Goal: Task Accomplishment & Management: Use online tool/utility

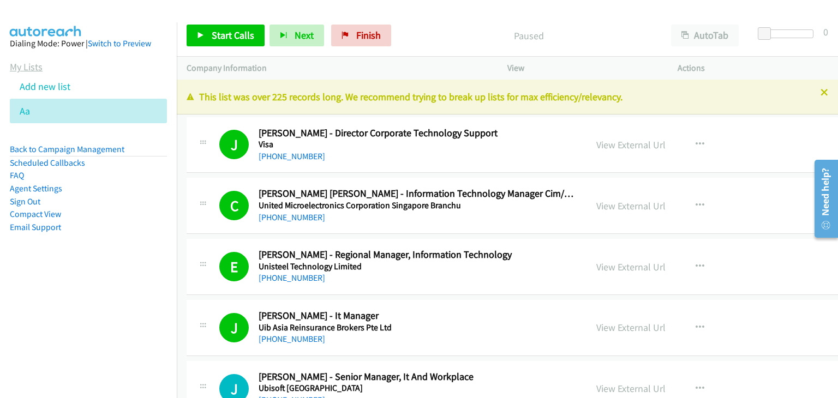
click at [30, 68] on link "My Lists" at bounding box center [26, 67] width 33 height 13
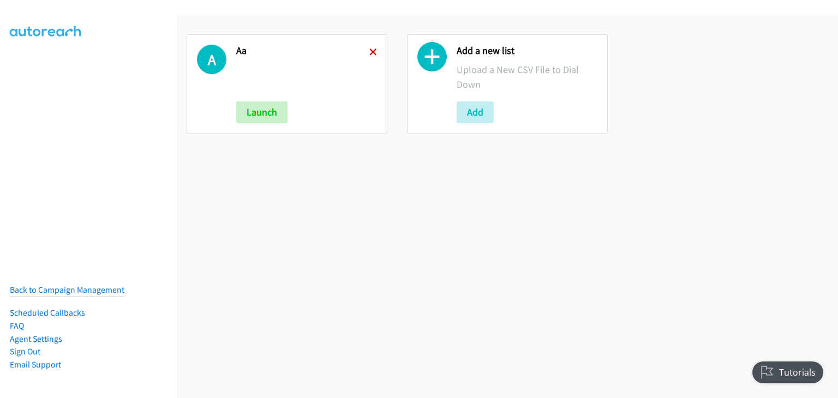
click at [373, 49] on icon at bounding box center [373, 53] width 8 height 8
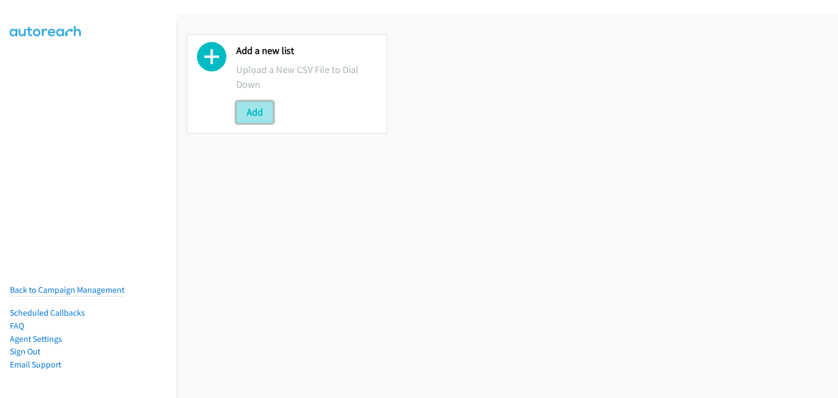
click at [263, 116] on button "Add" at bounding box center [254, 112] width 37 height 22
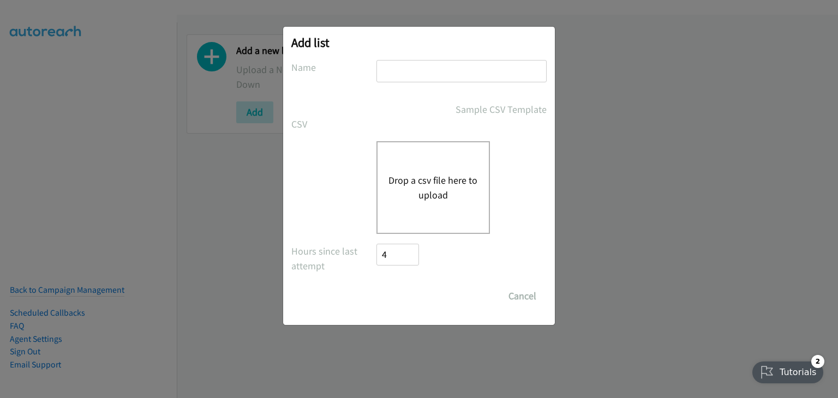
click at [423, 175] on button "Drop a csv file here to upload" at bounding box center [432, 187] width 89 height 29
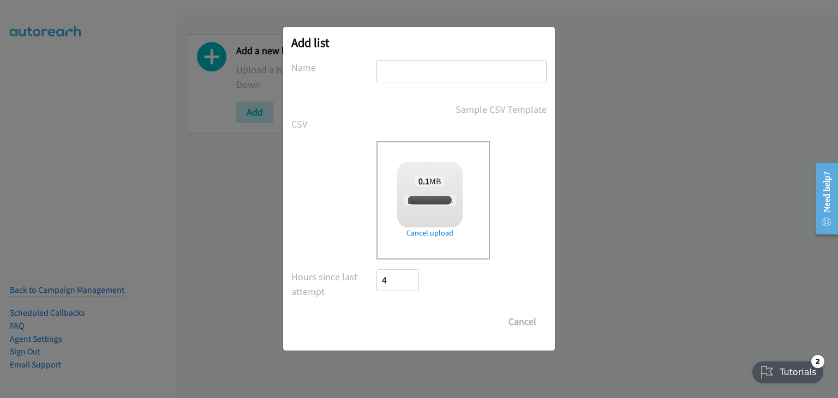
checkbox input "true"
click at [409, 68] on input "text" at bounding box center [461, 71] width 170 height 22
type input "AA"
click at [422, 318] on input "Save List" at bounding box center [404, 322] width 57 height 22
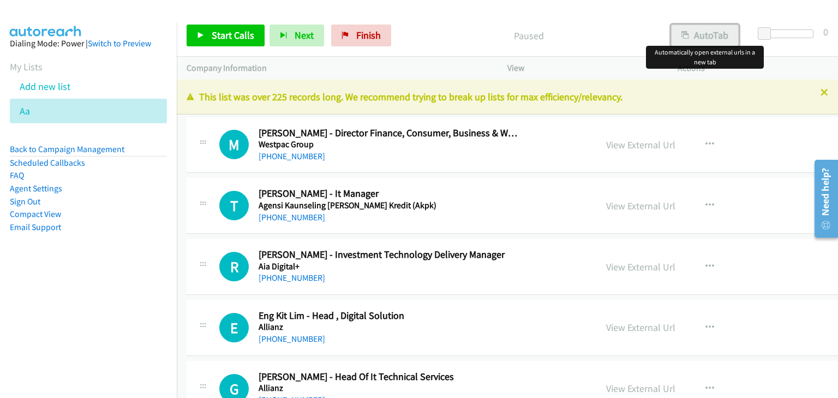
click at [718, 29] on button "AutoTab" at bounding box center [705, 36] width 68 height 22
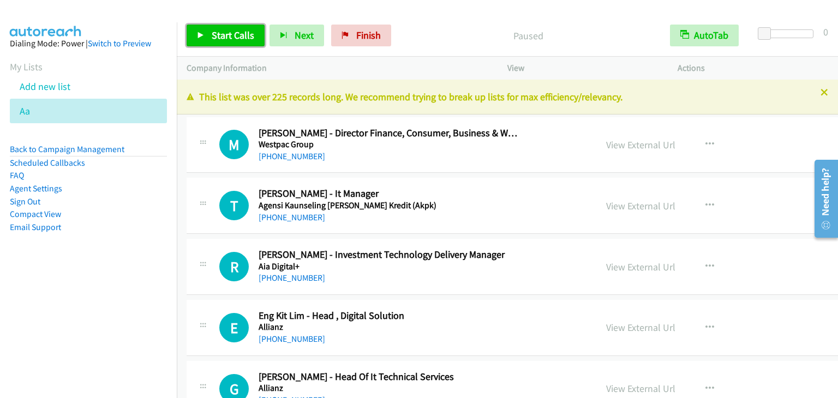
click at [244, 35] on span "Start Calls" at bounding box center [233, 35] width 43 height 13
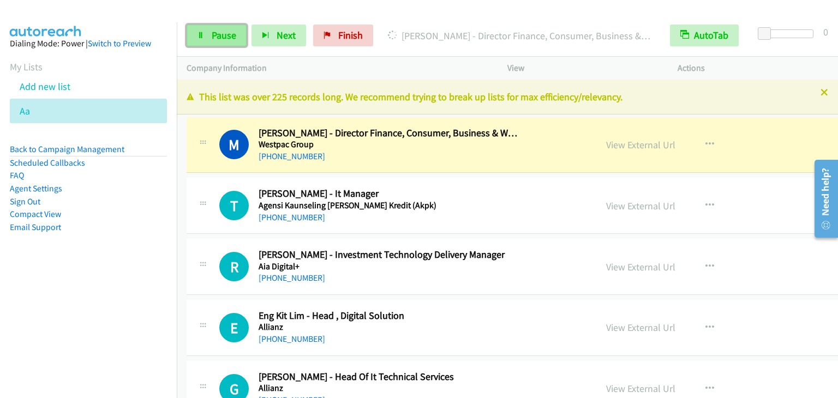
click at [229, 33] on span "Pause" at bounding box center [224, 35] width 25 height 13
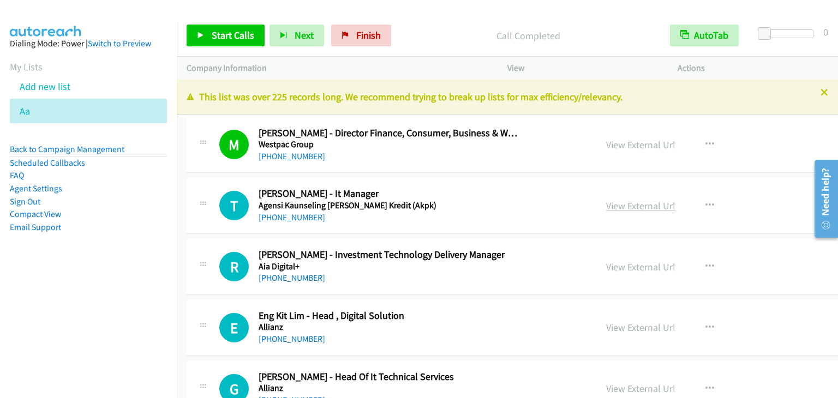
click at [606, 209] on link "View External Url" at bounding box center [640, 206] width 69 height 13
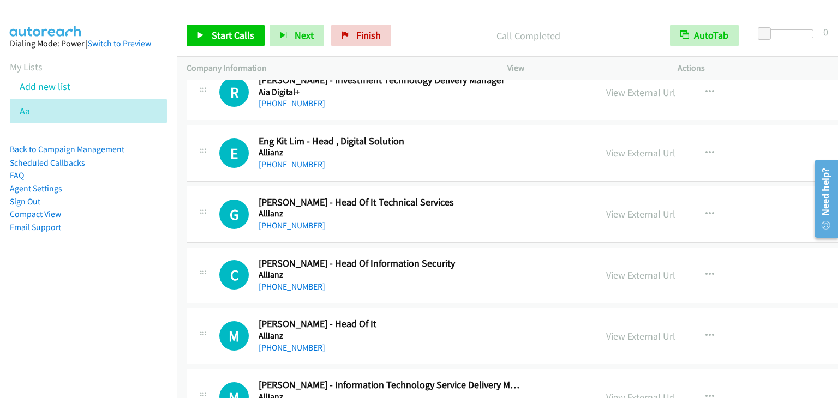
scroll to position [327, 0]
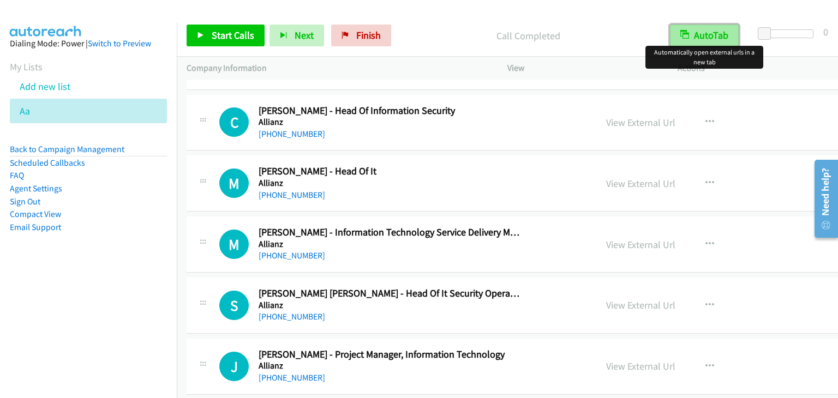
click at [710, 41] on button "AutoTab" at bounding box center [704, 36] width 69 height 22
click at [710, 41] on button "AutoTab" at bounding box center [705, 36] width 68 height 22
click at [222, 38] on span "Start Calls" at bounding box center [233, 35] width 43 height 13
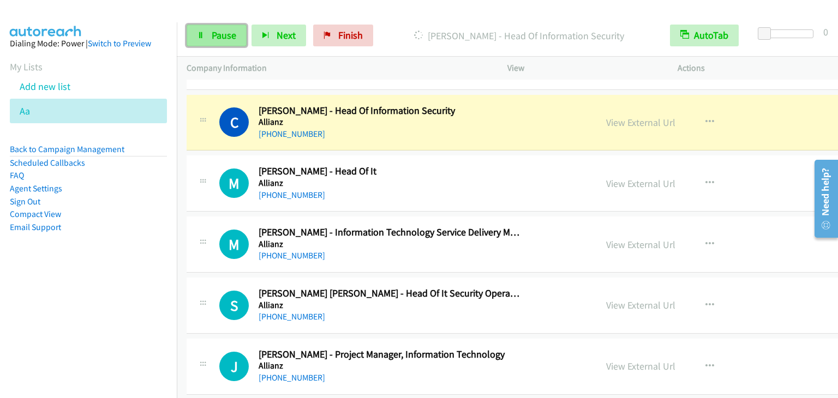
click at [231, 34] on span "Pause" at bounding box center [224, 35] width 25 height 13
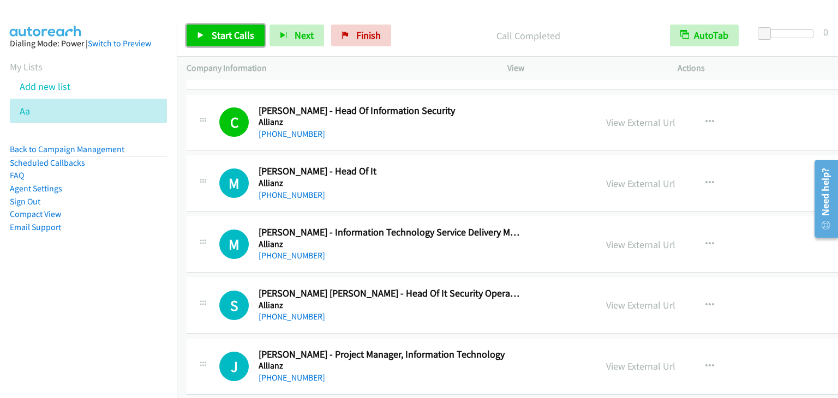
click at [206, 29] on link "Start Calls" at bounding box center [226, 36] width 78 height 22
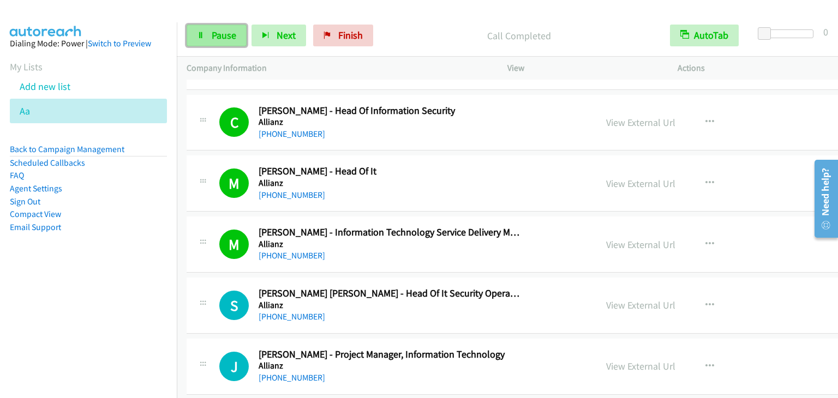
click at [240, 40] on link "Pause" at bounding box center [217, 36] width 60 height 22
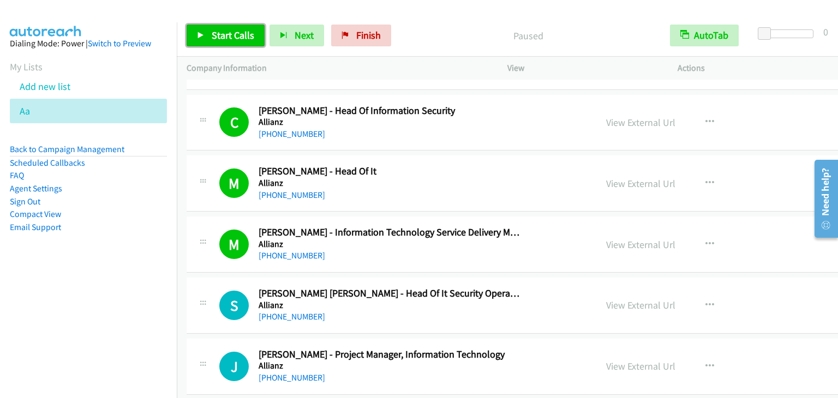
click at [240, 40] on span "Start Calls" at bounding box center [233, 35] width 43 height 13
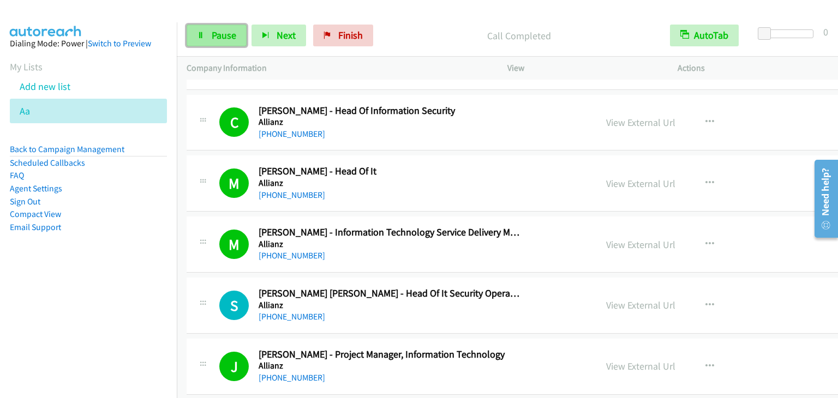
click at [223, 31] on span "Pause" at bounding box center [224, 35] width 25 height 13
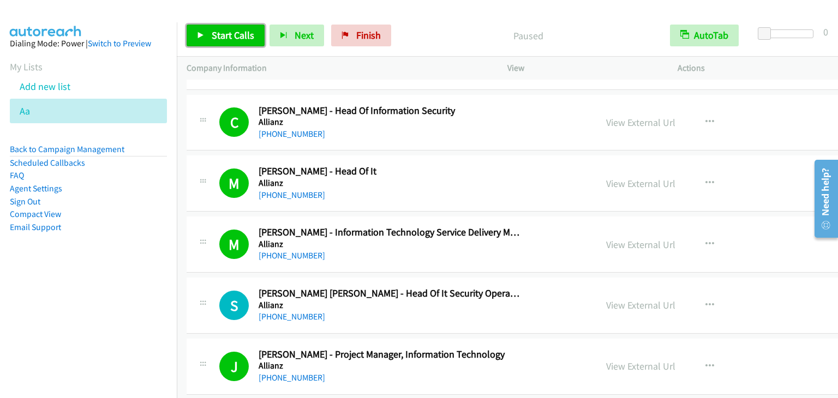
click at [223, 31] on span "Start Calls" at bounding box center [233, 35] width 43 height 13
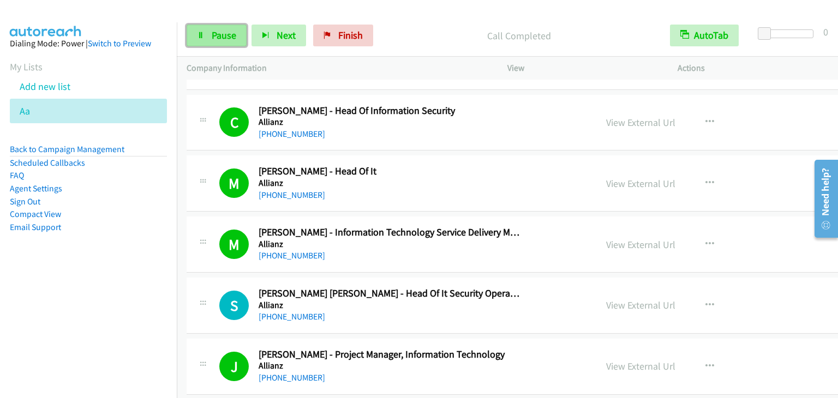
click at [223, 39] on span "Pause" at bounding box center [224, 35] width 25 height 13
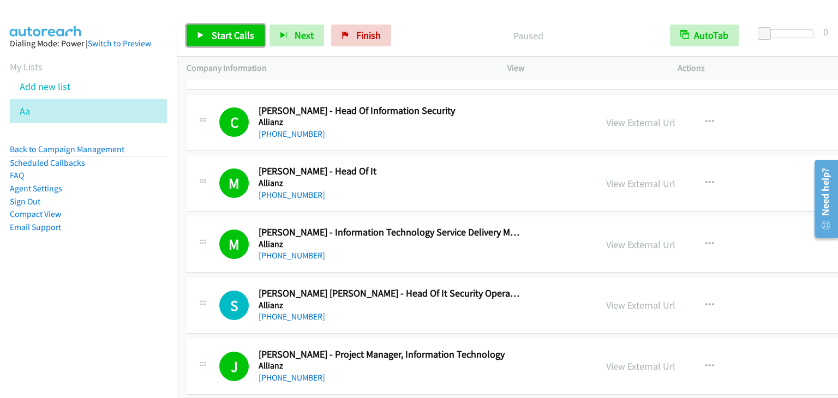
click at [223, 39] on span "Start Calls" at bounding box center [233, 35] width 43 height 13
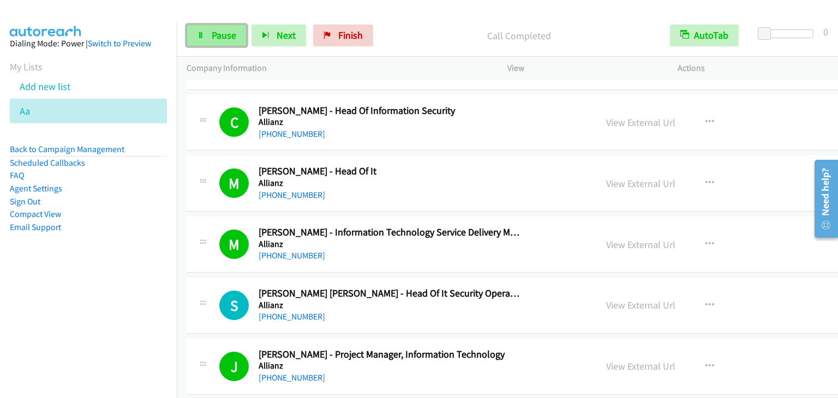
click at [217, 34] on span "Pause" at bounding box center [224, 35] width 25 height 13
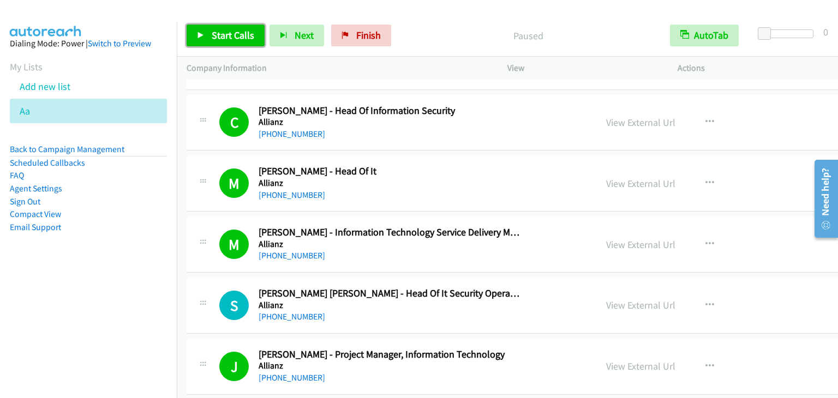
click at [217, 34] on span "Start Calls" at bounding box center [233, 35] width 43 height 13
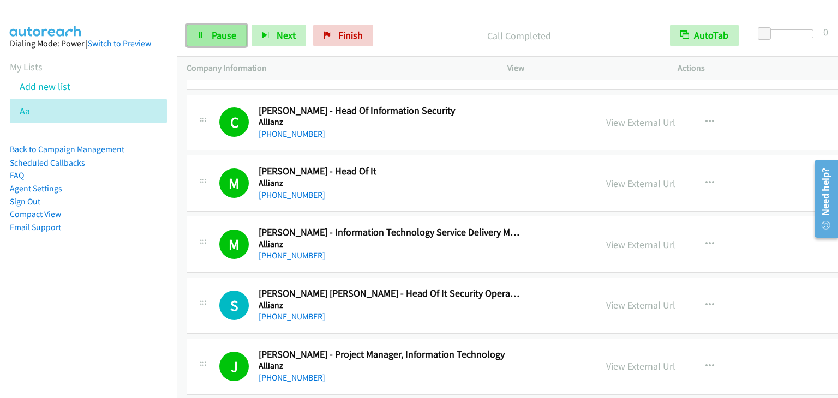
click at [223, 45] on link "Pause" at bounding box center [217, 36] width 60 height 22
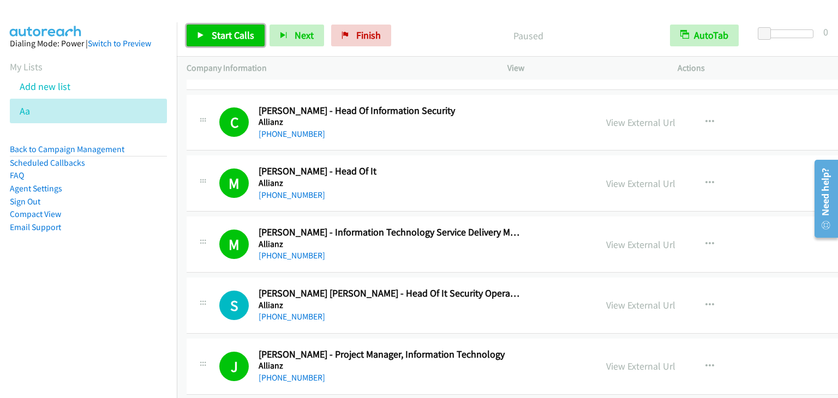
click at [223, 44] on link "Start Calls" at bounding box center [226, 36] width 78 height 22
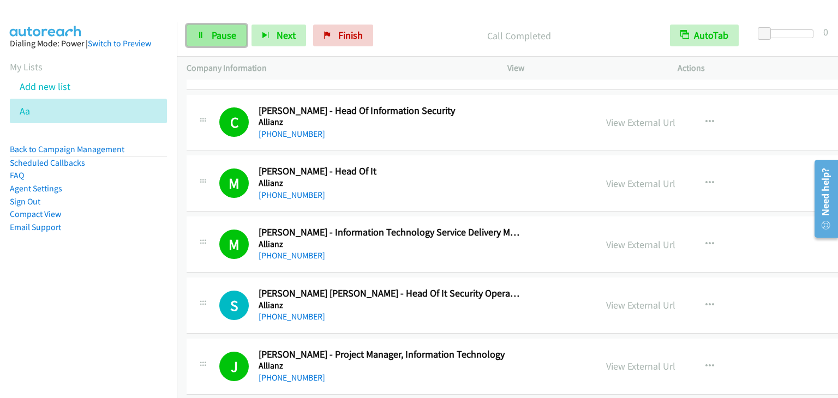
click at [209, 37] on link "Pause" at bounding box center [217, 36] width 60 height 22
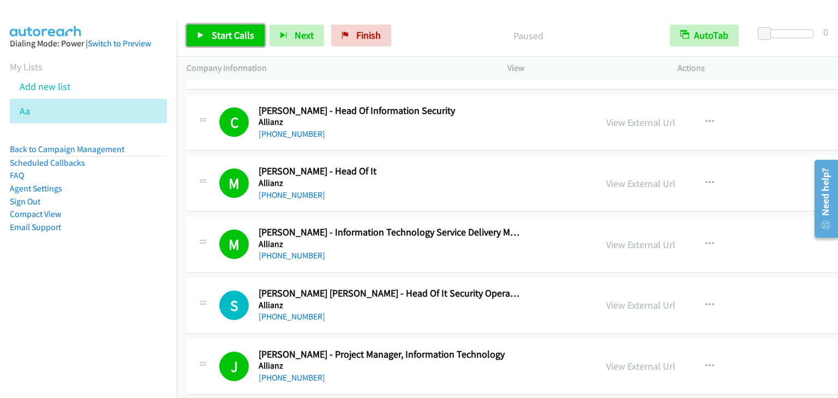
click at [210, 37] on link "Start Calls" at bounding box center [226, 36] width 78 height 22
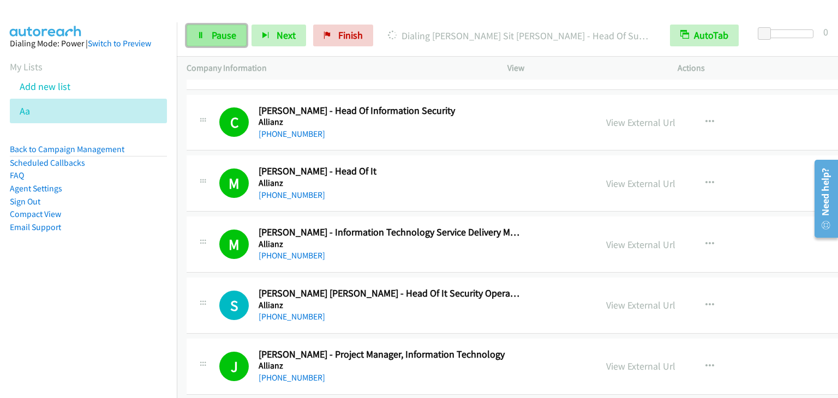
click at [209, 31] on link "Pause" at bounding box center [217, 36] width 60 height 22
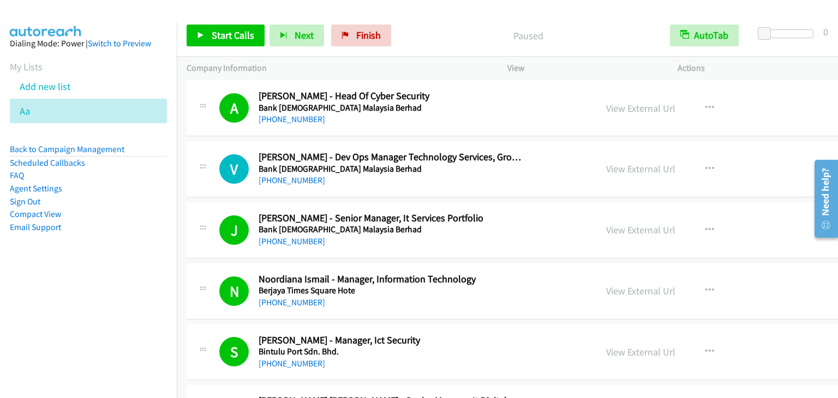
scroll to position [1746, 0]
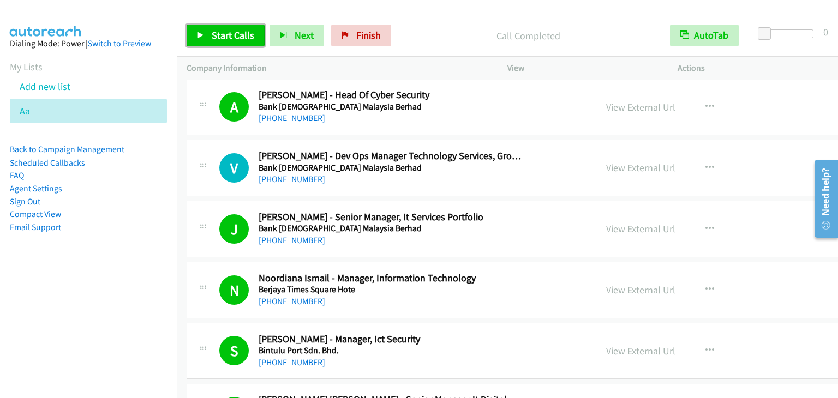
click at [234, 31] on span "Start Calls" at bounding box center [233, 35] width 43 height 13
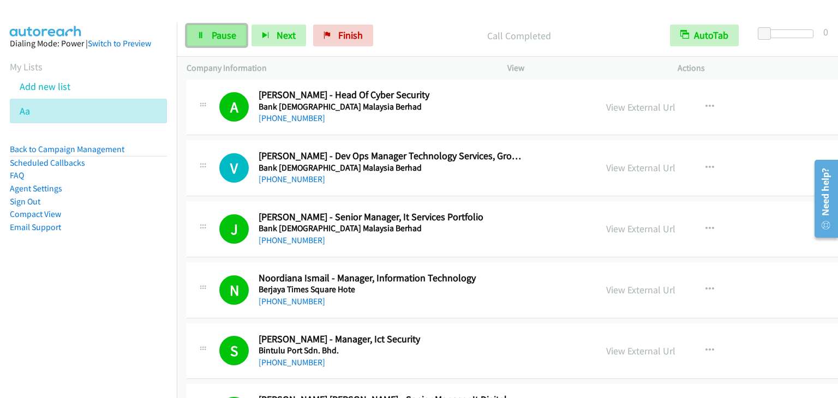
click at [223, 33] on span "Pause" at bounding box center [224, 35] width 25 height 13
click at [223, 33] on div "Start Calls Pause Next Finish" at bounding box center [282, 36] width 191 height 22
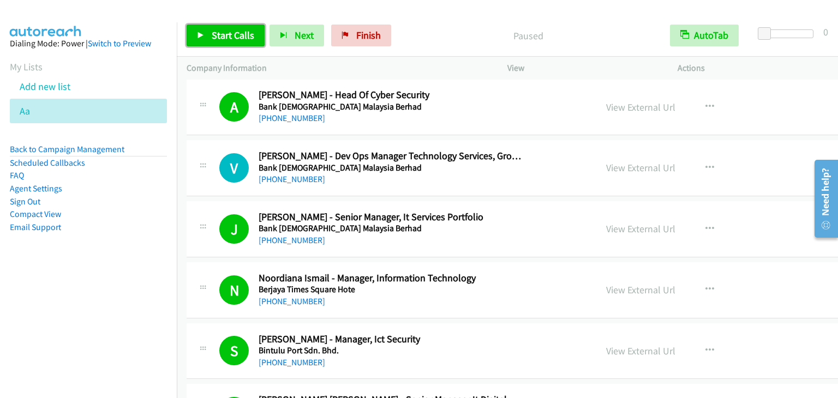
click at [223, 33] on span "Start Calls" at bounding box center [233, 35] width 43 height 13
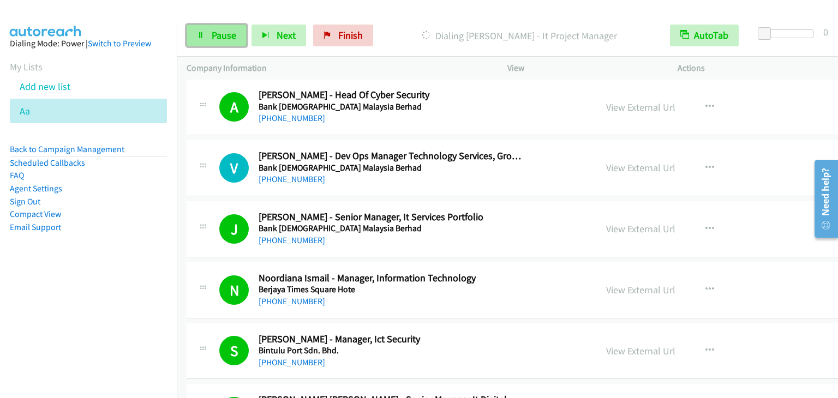
click at [220, 33] on span "Pause" at bounding box center [224, 35] width 25 height 13
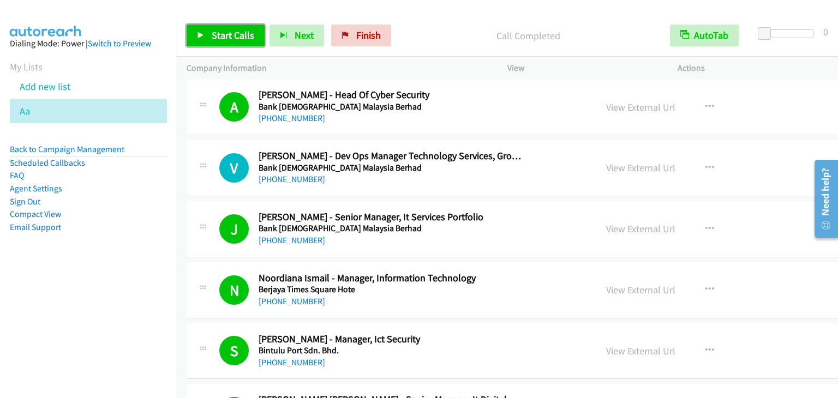
click at [224, 44] on link "Start Calls" at bounding box center [226, 36] width 78 height 22
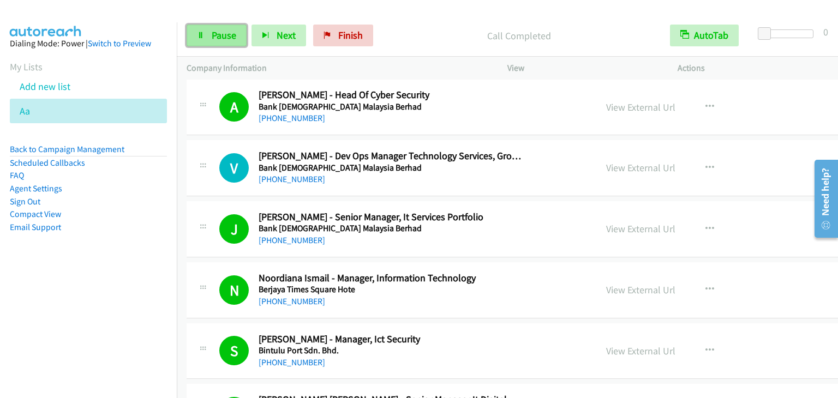
click at [204, 31] on link "Pause" at bounding box center [217, 36] width 60 height 22
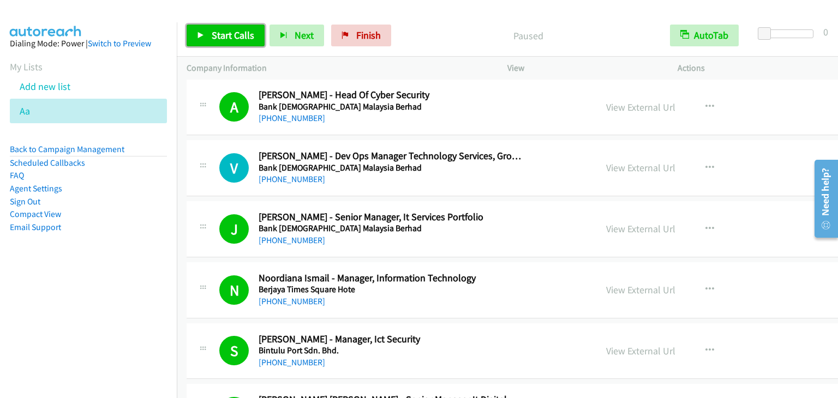
click at [204, 31] on link "Start Calls" at bounding box center [226, 36] width 78 height 22
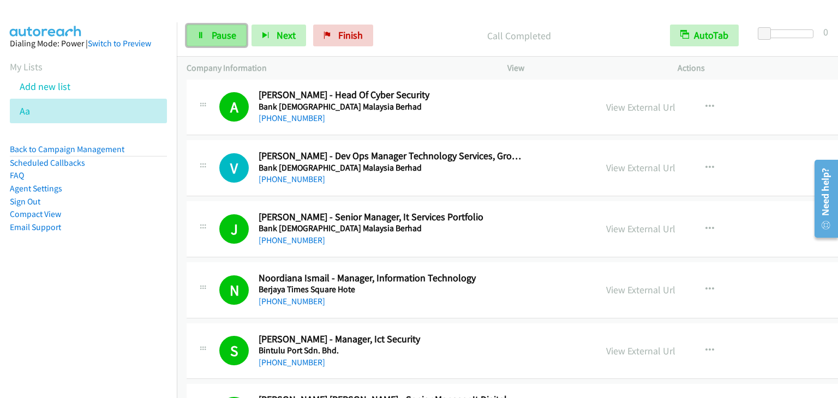
click at [229, 40] on span "Pause" at bounding box center [224, 35] width 25 height 13
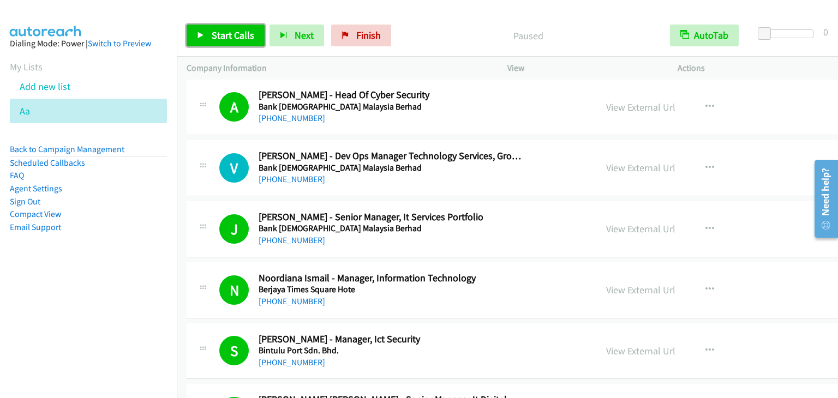
click at [248, 27] on link "Start Calls" at bounding box center [226, 36] width 78 height 22
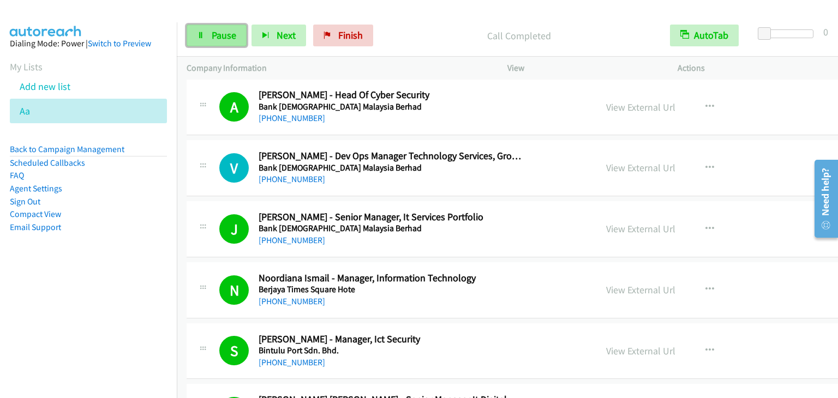
click at [218, 37] on span "Pause" at bounding box center [224, 35] width 25 height 13
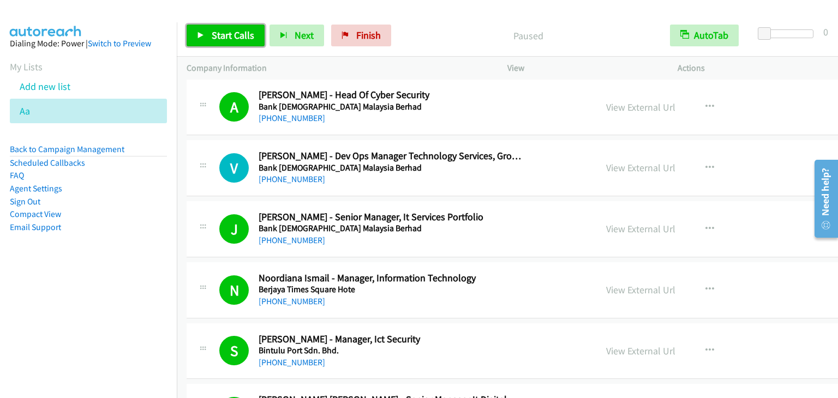
click at [218, 37] on span "Start Calls" at bounding box center [233, 35] width 43 height 13
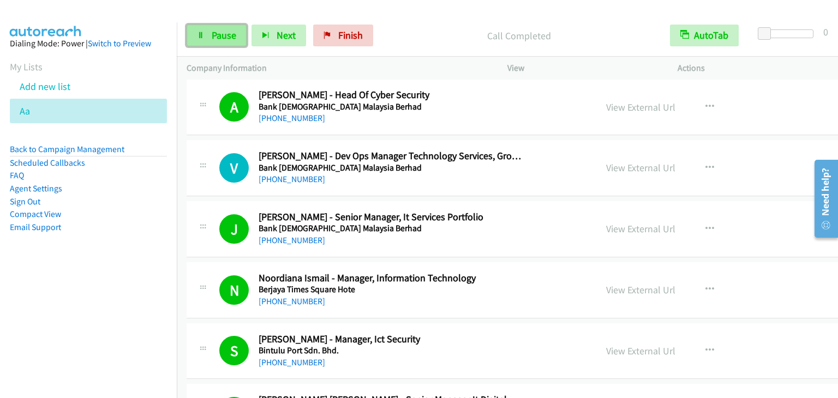
click at [238, 38] on link "Pause" at bounding box center [217, 36] width 60 height 22
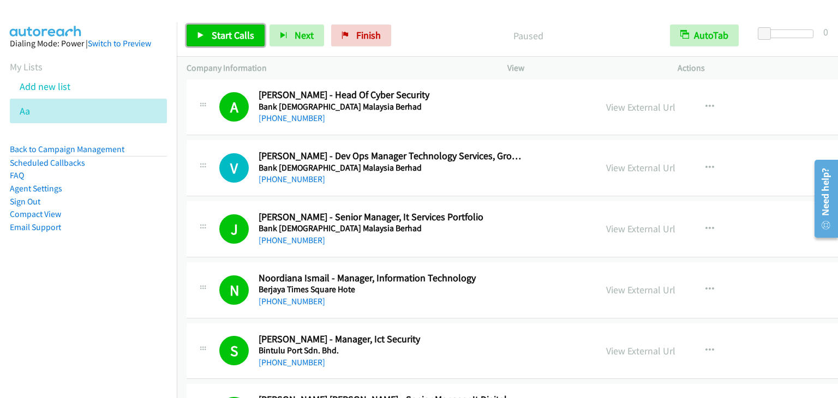
click at [238, 38] on span "Start Calls" at bounding box center [233, 35] width 43 height 13
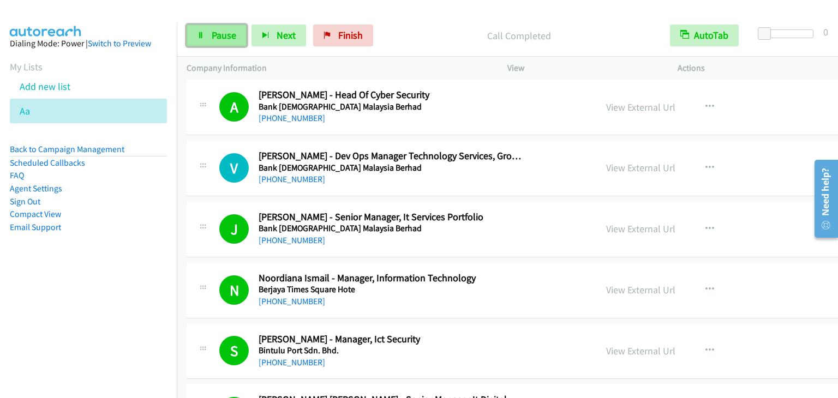
click at [208, 31] on link "Pause" at bounding box center [217, 36] width 60 height 22
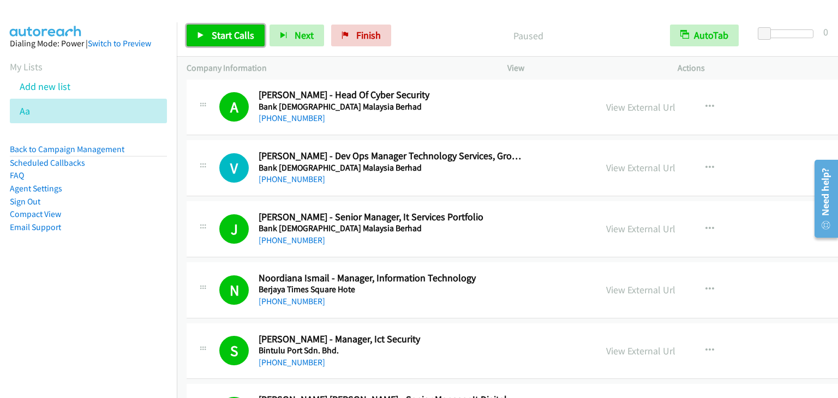
click at [208, 31] on link "Start Calls" at bounding box center [226, 36] width 78 height 22
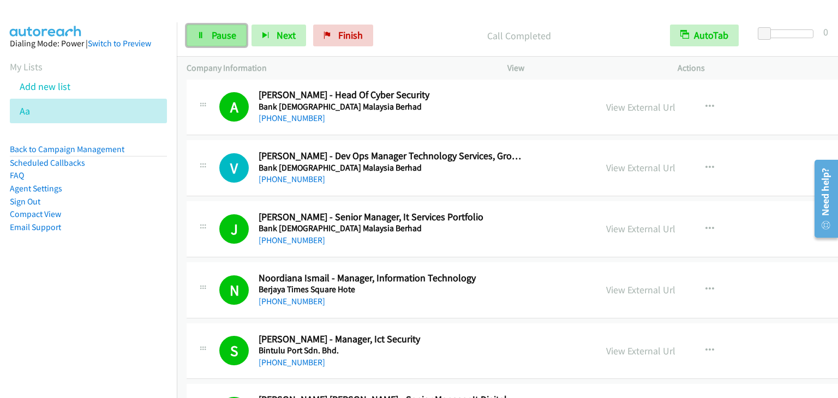
click at [231, 38] on span "Pause" at bounding box center [224, 35] width 25 height 13
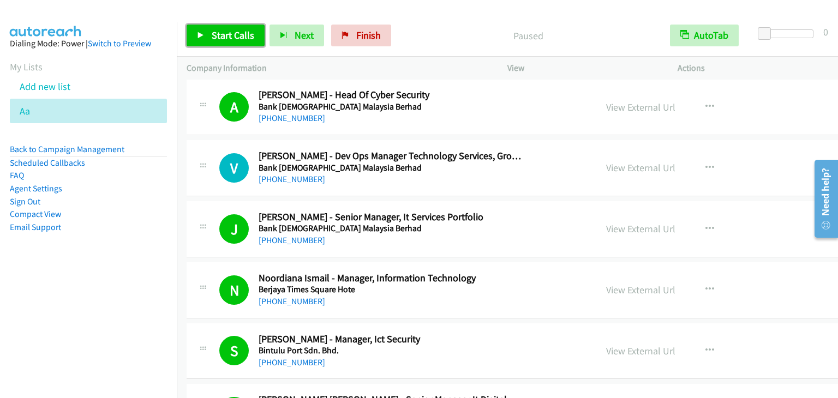
click at [231, 38] on span "Start Calls" at bounding box center [233, 35] width 43 height 13
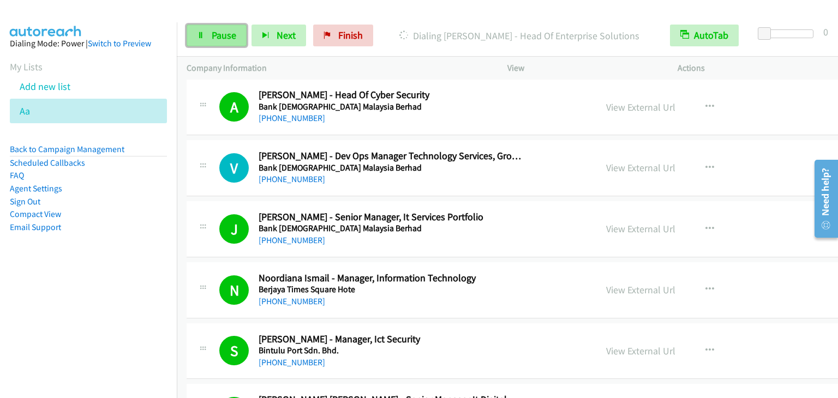
click at [209, 38] on link "Pause" at bounding box center [217, 36] width 60 height 22
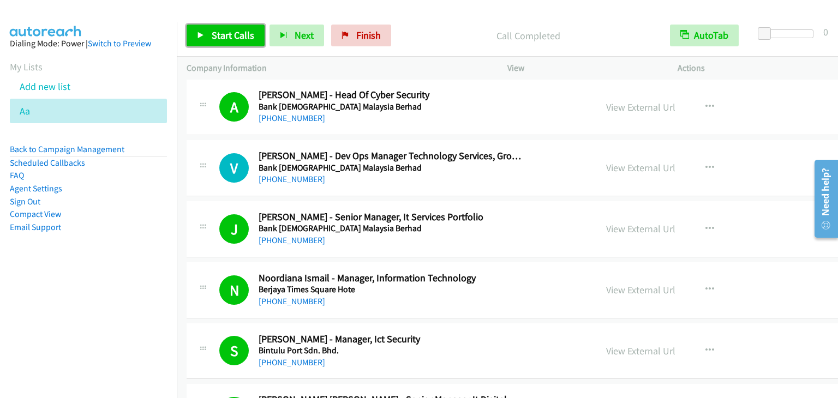
click at [241, 25] on link "Start Calls" at bounding box center [226, 36] width 78 height 22
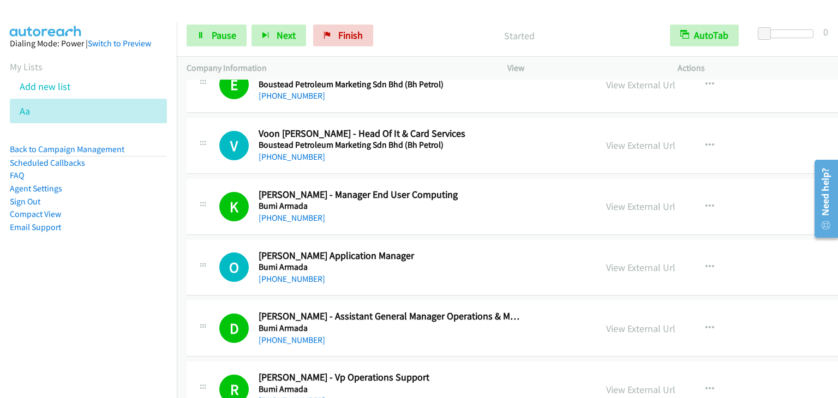
scroll to position [2510, 0]
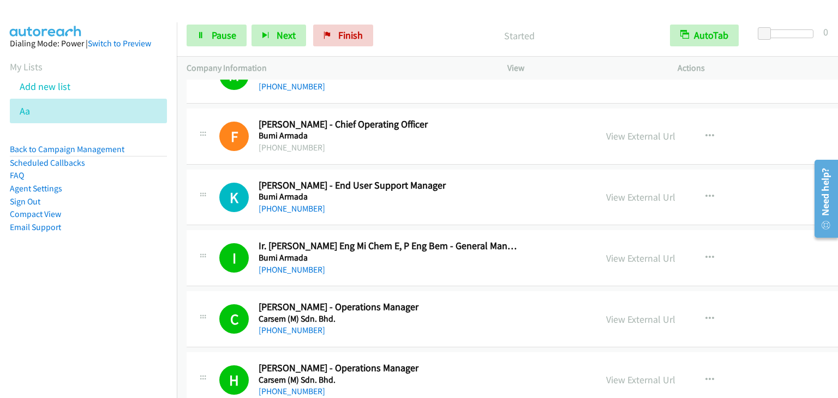
click at [107, 265] on aside "Dialing Mode: Power | Switch to Preview My Lists Add new list Aa Back to Campai…" at bounding box center [88, 152] width 177 height 261
click at [221, 33] on span "Pause" at bounding box center [224, 35] width 25 height 13
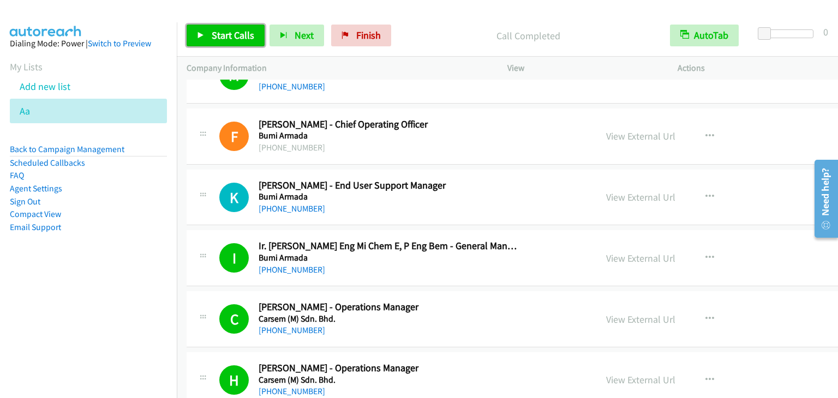
click at [227, 41] on span "Start Calls" at bounding box center [233, 35] width 43 height 13
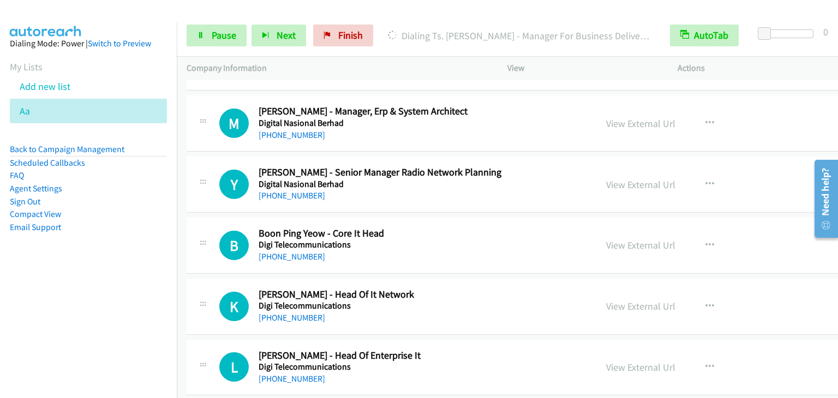
scroll to position [6001, 0]
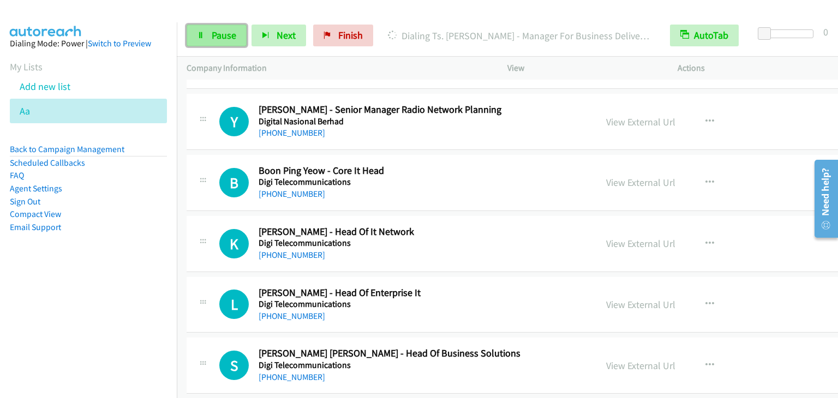
click at [231, 44] on link "Pause" at bounding box center [217, 36] width 60 height 22
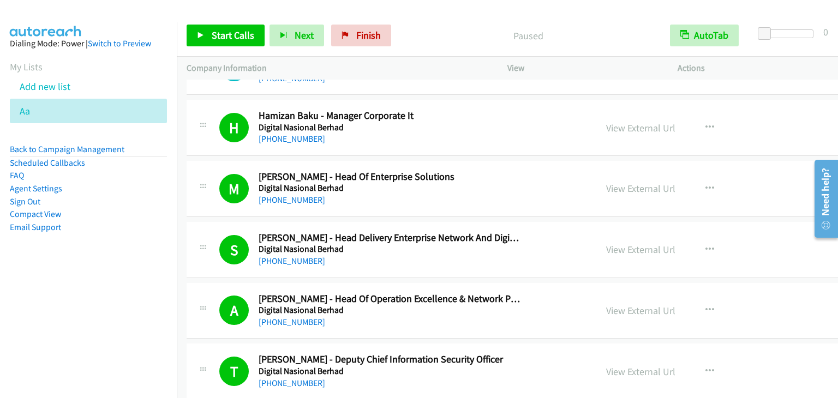
scroll to position [5237, 0]
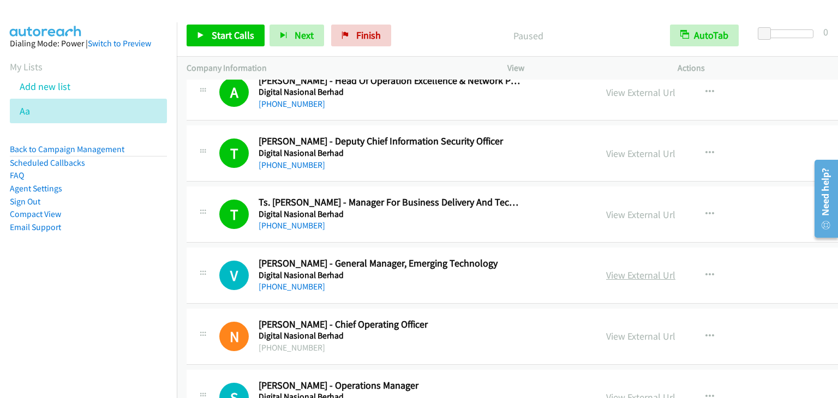
click at [606, 269] on link "View External Url" at bounding box center [640, 275] width 69 height 13
click at [231, 35] on span "Start Calls" at bounding box center [233, 35] width 43 height 13
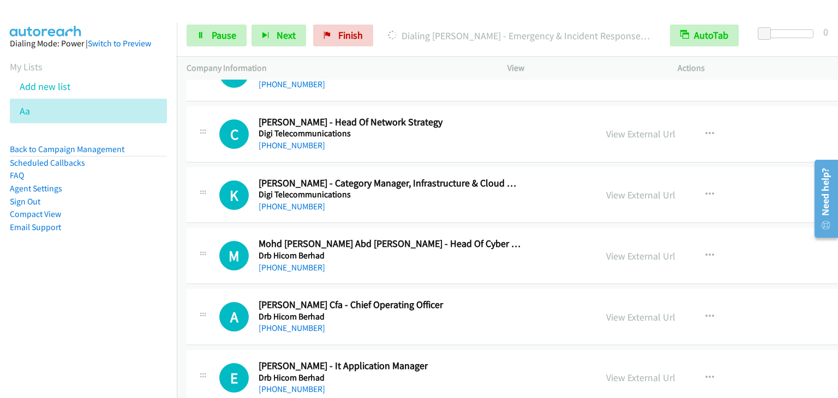
scroll to position [6438, 0]
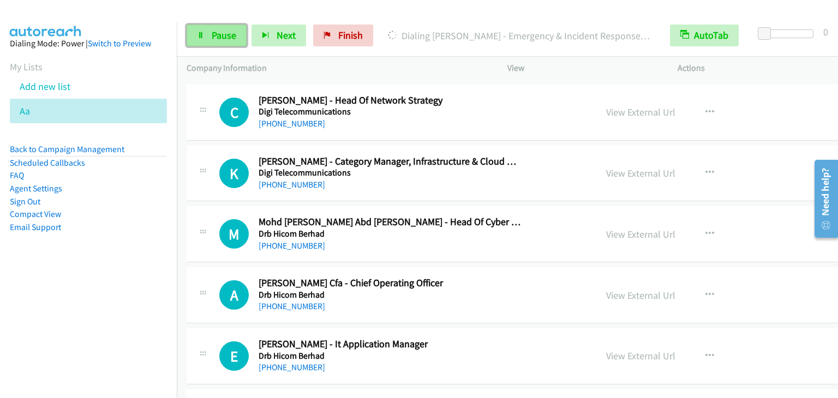
click at [215, 27] on link "Pause" at bounding box center [217, 36] width 60 height 22
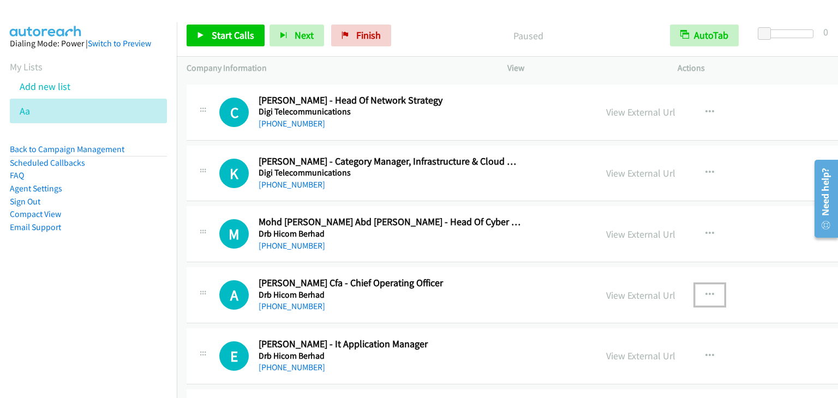
click at [705, 291] on icon "button" at bounding box center [709, 295] width 9 height 9
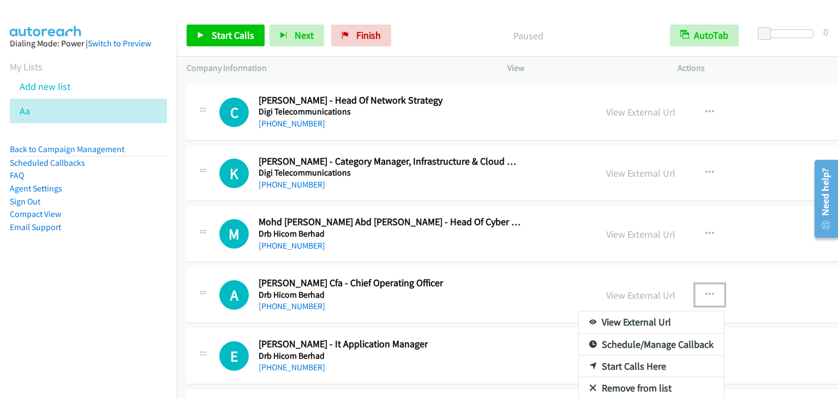
click at [587, 356] on link "Start Calls Here" at bounding box center [651, 367] width 145 height 22
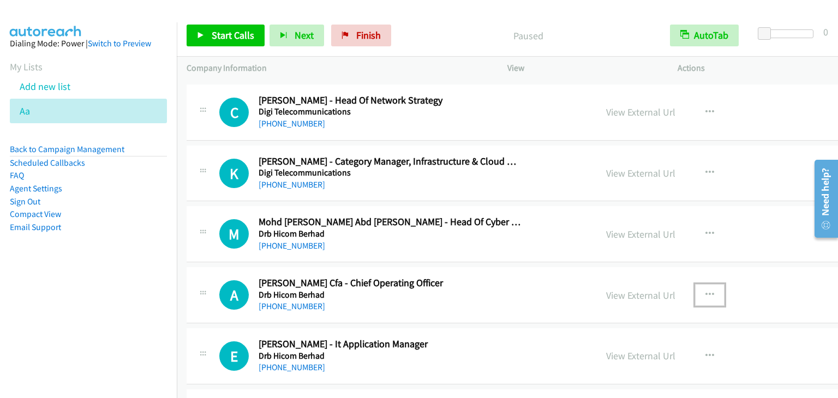
click at [705, 291] on icon "button" at bounding box center [709, 295] width 9 height 9
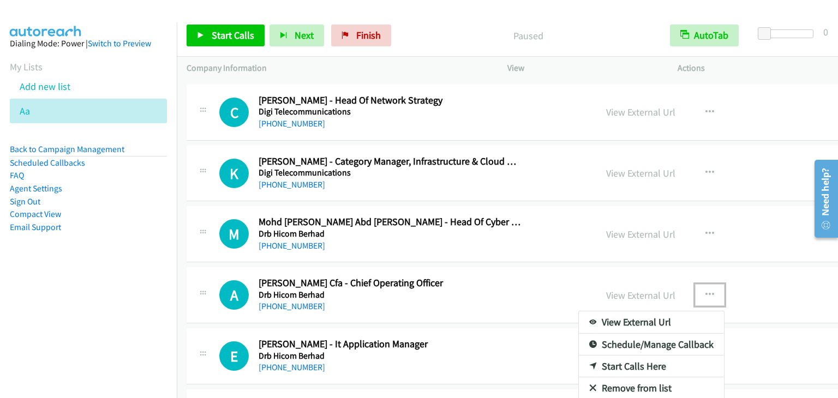
click at [586, 356] on link "Start Calls Here" at bounding box center [651, 367] width 145 height 22
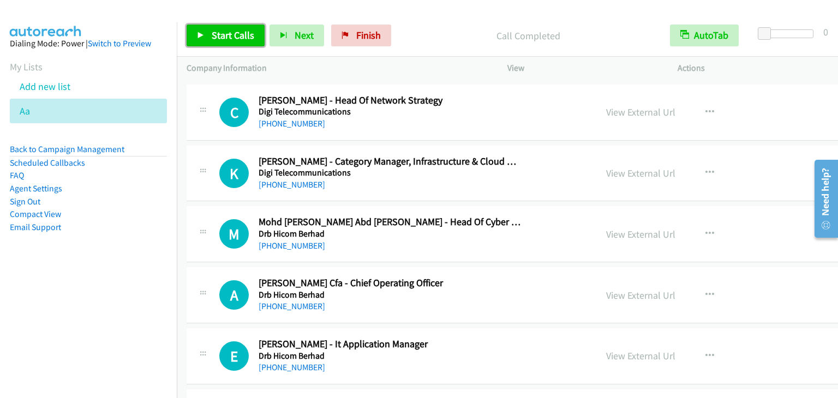
click at [214, 40] on span "Start Calls" at bounding box center [233, 35] width 43 height 13
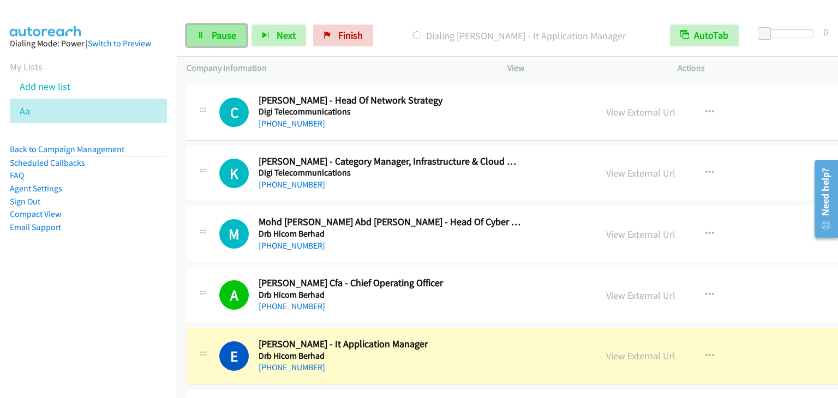
click at [218, 37] on span "Pause" at bounding box center [224, 35] width 25 height 13
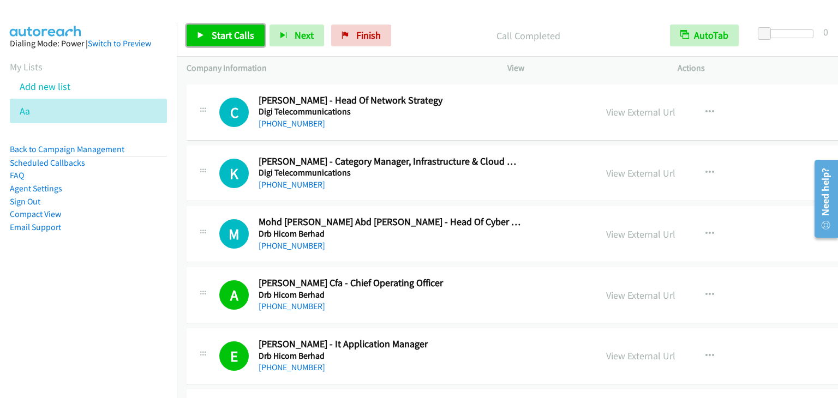
click at [223, 31] on span "Start Calls" at bounding box center [233, 35] width 43 height 13
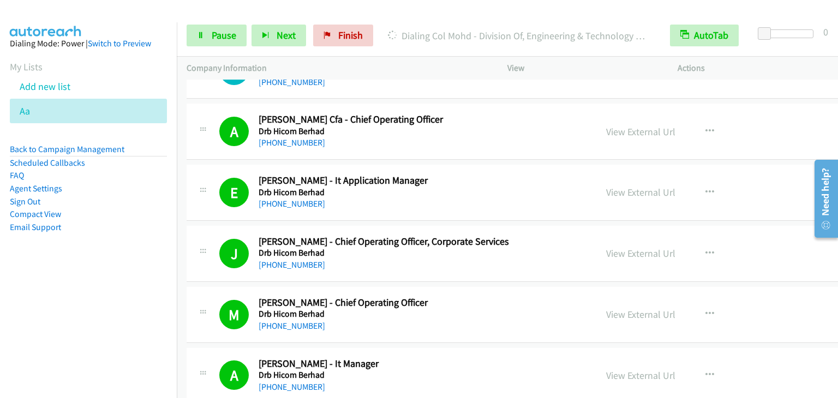
scroll to position [6929, 0]
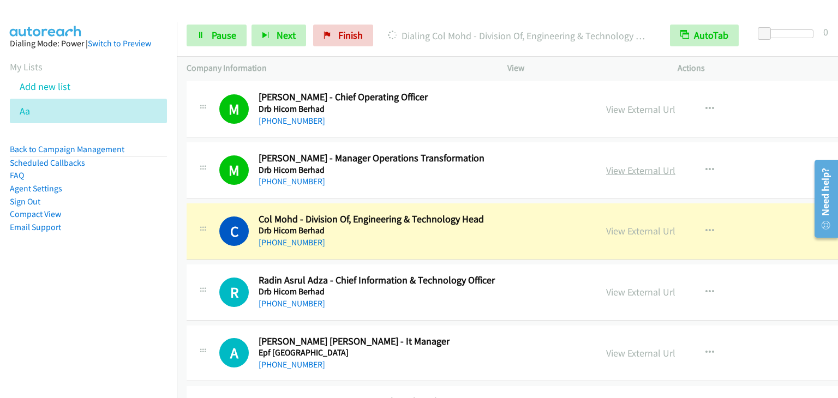
click at [606, 164] on link "View External Url" at bounding box center [640, 170] width 69 height 13
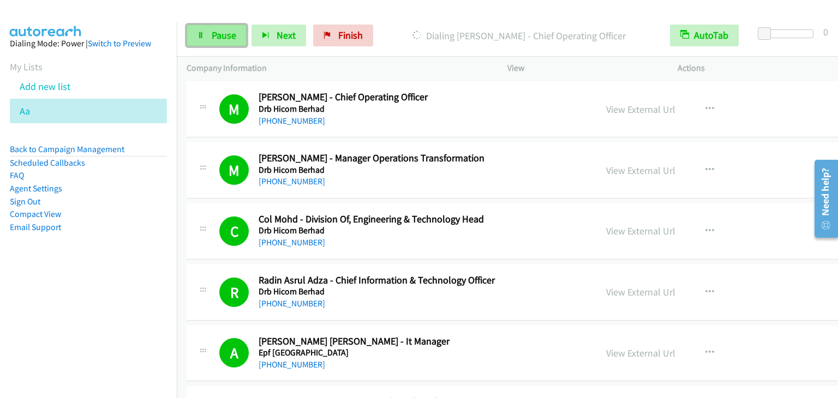
click at [208, 38] on link "Pause" at bounding box center [217, 36] width 60 height 22
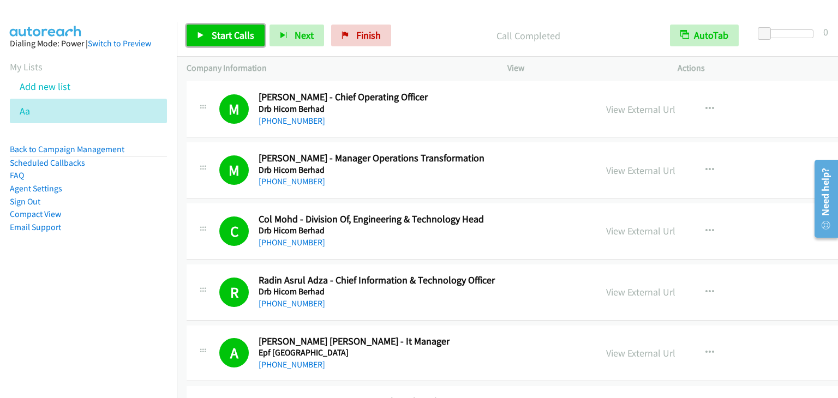
click at [215, 35] on span "Start Calls" at bounding box center [233, 35] width 43 height 13
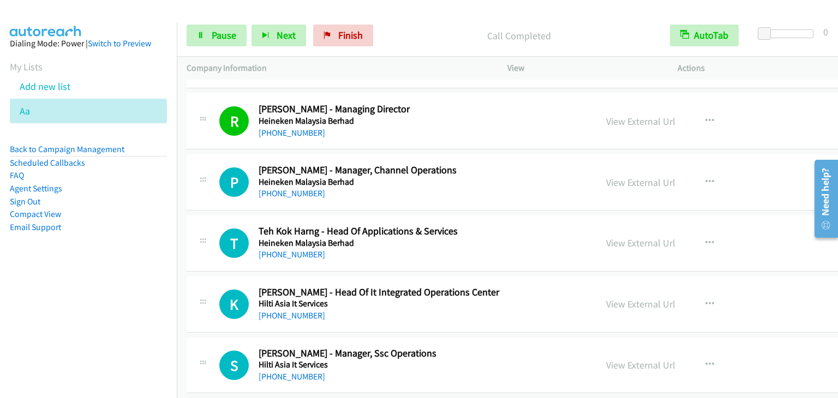
scroll to position [8184, 0]
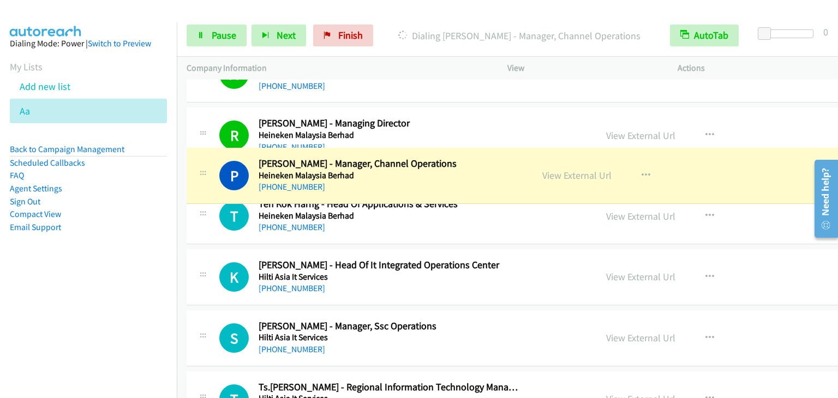
drag, startPoint x: 360, startPoint y: 165, endPoint x: 321, endPoint y: 166, distance: 39.3
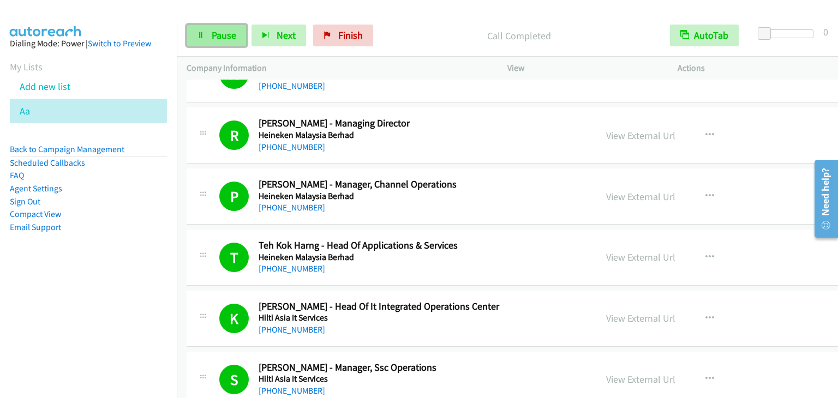
click at [211, 31] on link "Pause" at bounding box center [217, 36] width 60 height 22
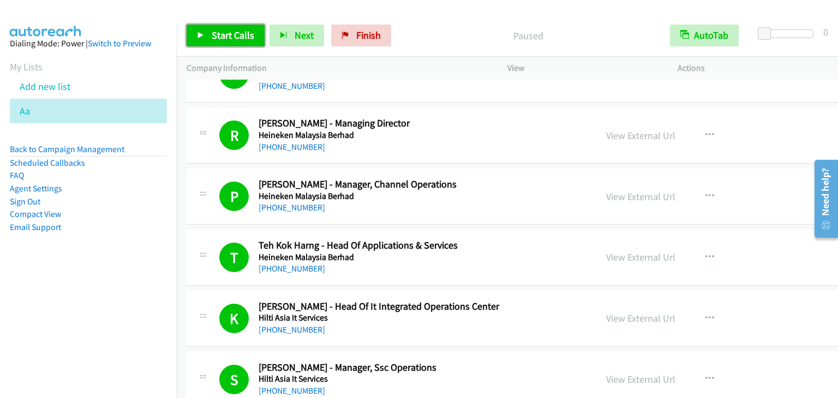
click at [212, 31] on span "Start Calls" at bounding box center [233, 35] width 43 height 13
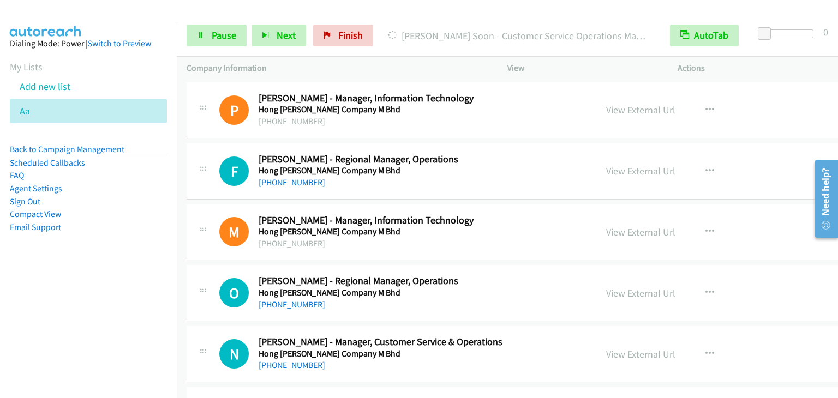
scroll to position [8729, 0]
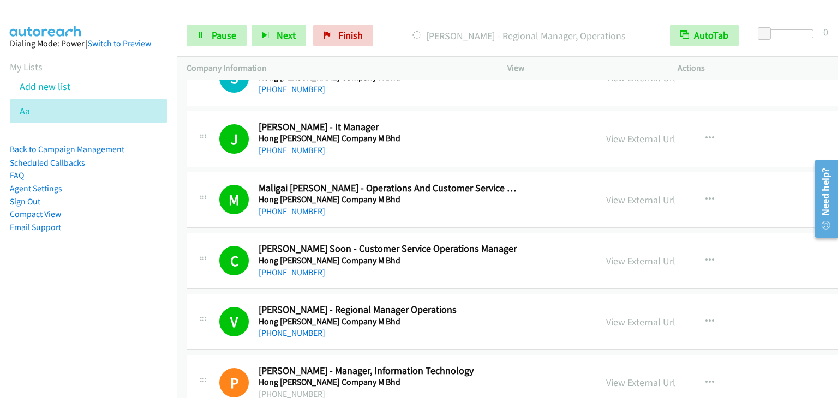
click at [107, 324] on nav "Dialing Mode: Power | Switch to Preview My Lists Add new list Aa Back to Campai…" at bounding box center [88, 221] width 177 height 398
click at [212, 29] on span "Pause" at bounding box center [224, 35] width 25 height 13
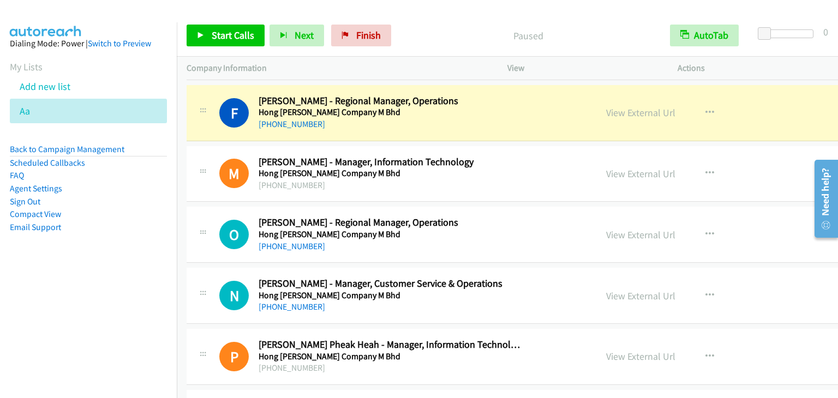
scroll to position [9056, 0]
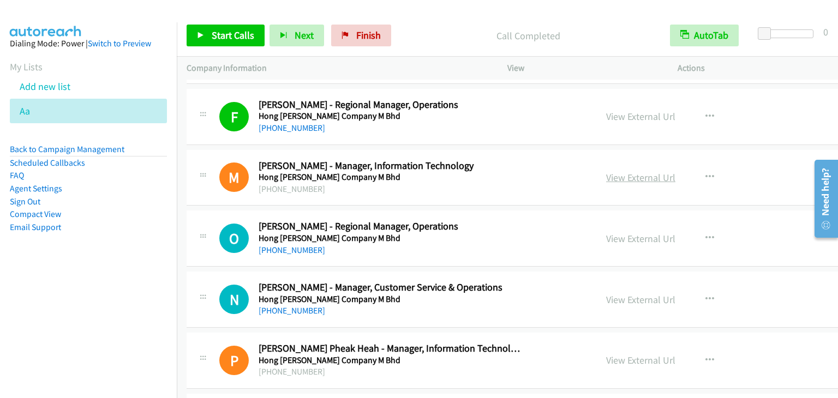
click at [606, 171] on link "View External Url" at bounding box center [640, 177] width 69 height 13
click at [222, 28] on link "Start Calls" at bounding box center [226, 36] width 78 height 22
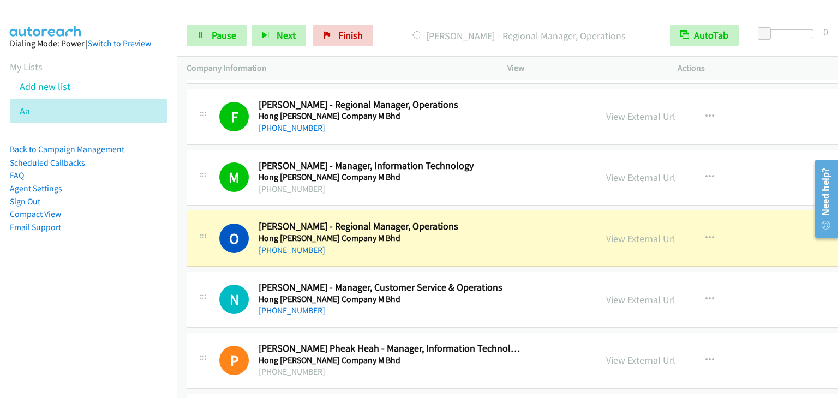
click at [115, 275] on aside "Dialing Mode: Power | Switch to Preview My Lists Add new list Aa Back to Campai…" at bounding box center [88, 152] width 177 height 261
click at [221, 38] on span "Pause" at bounding box center [224, 35] width 25 height 13
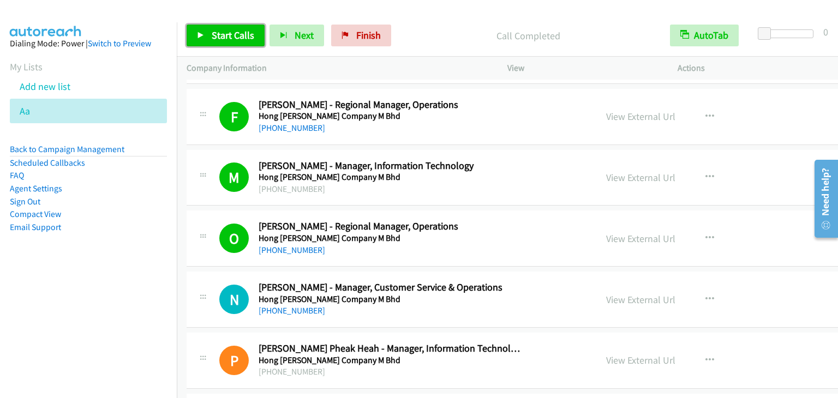
click at [242, 40] on span "Start Calls" at bounding box center [233, 35] width 43 height 13
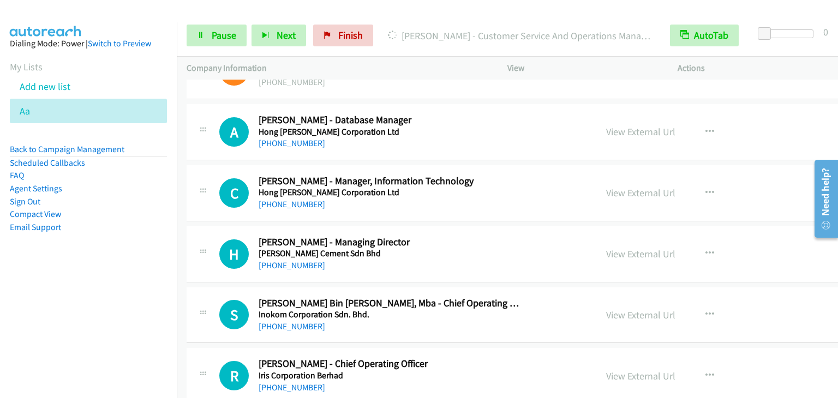
scroll to position [11566, 0]
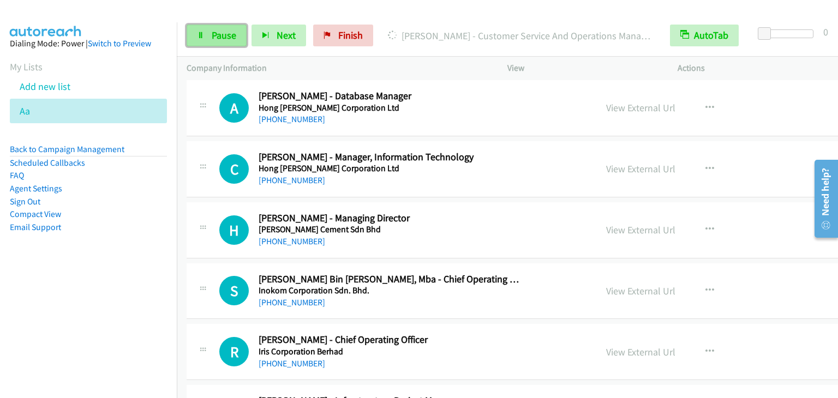
click at [212, 37] on span "Pause" at bounding box center [224, 35] width 25 height 13
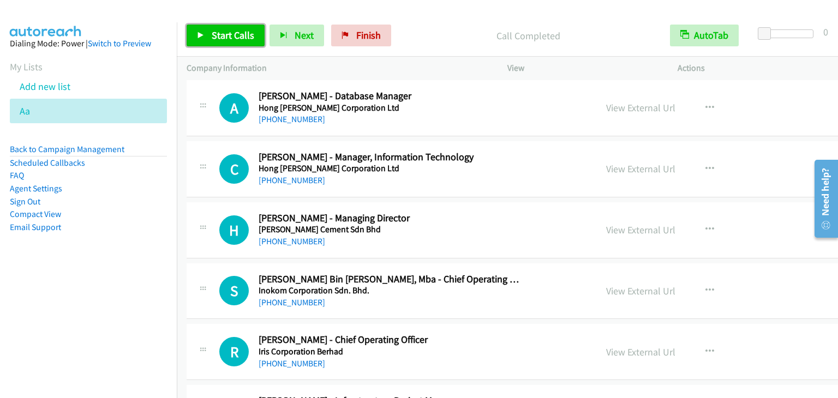
click at [224, 33] on span "Start Calls" at bounding box center [233, 35] width 43 height 13
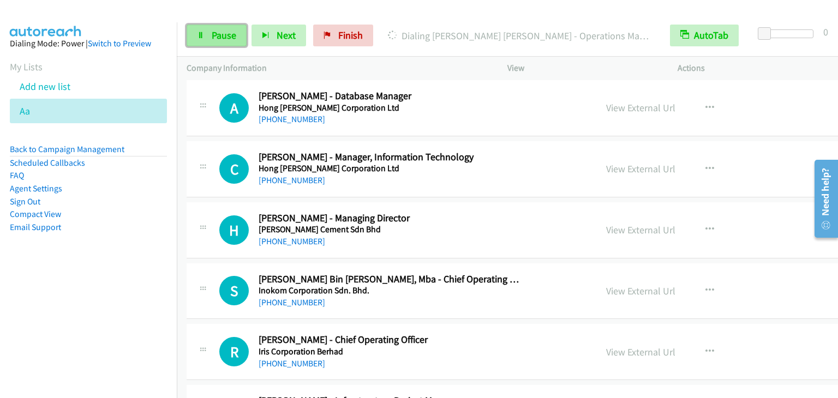
click at [219, 38] on span "Pause" at bounding box center [224, 35] width 25 height 13
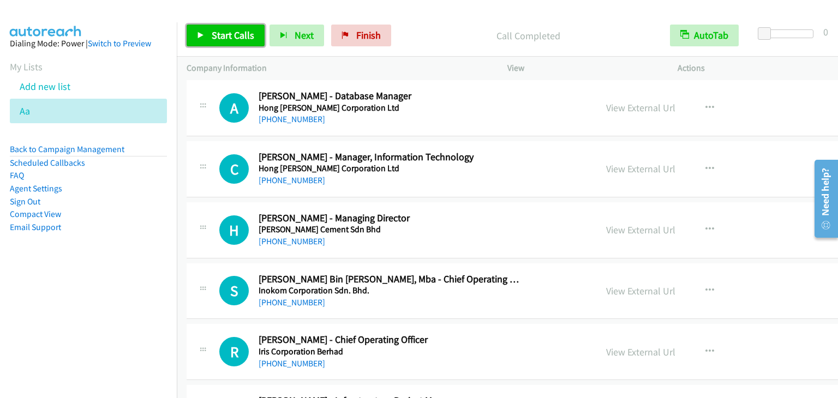
click at [241, 44] on link "Start Calls" at bounding box center [226, 36] width 78 height 22
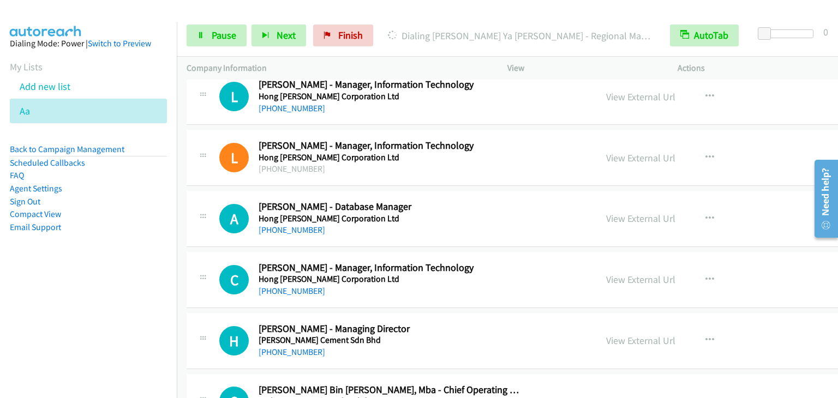
scroll to position [11457, 0]
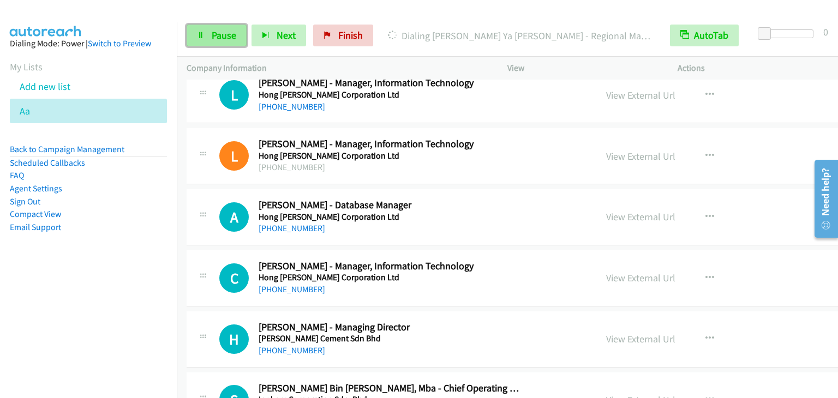
click at [214, 35] on span "Pause" at bounding box center [224, 35] width 25 height 13
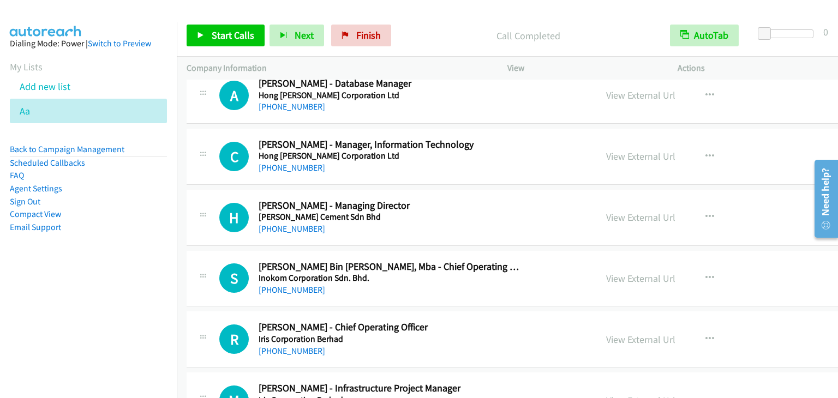
scroll to position [11566, 0]
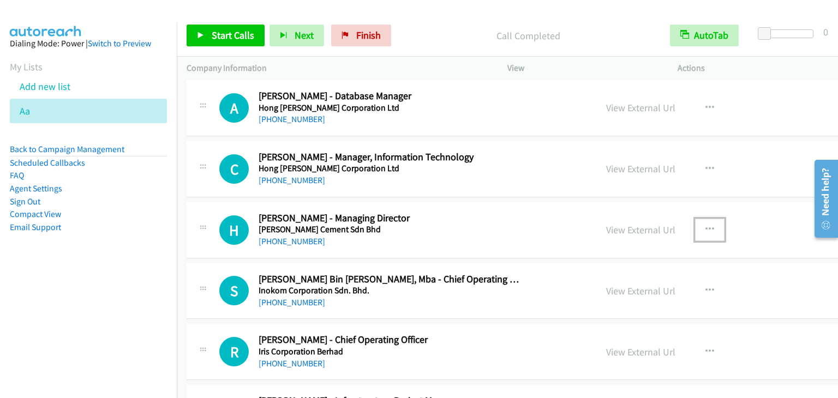
click at [705, 225] on icon "button" at bounding box center [709, 229] width 9 height 9
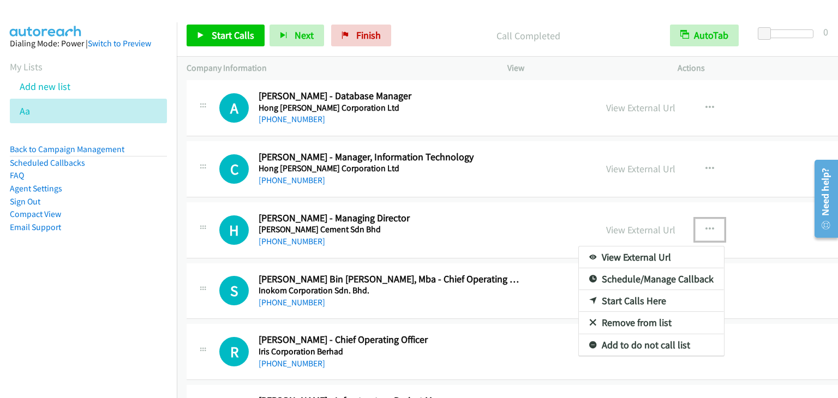
click at [579, 290] on link "Start Calls Here" at bounding box center [651, 301] width 145 height 22
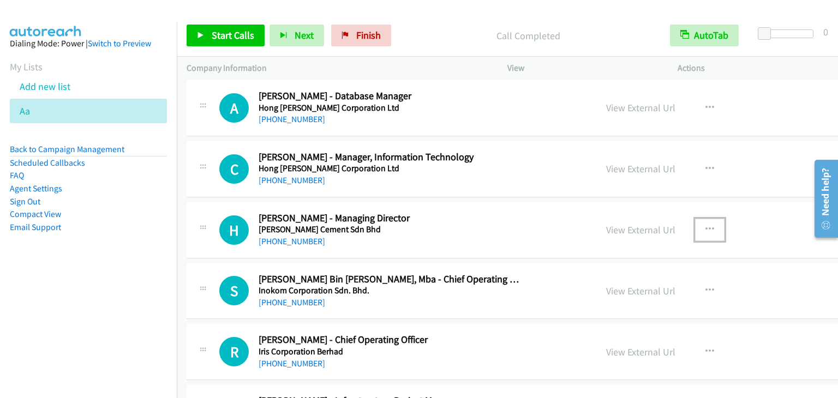
click at [705, 225] on icon "button" at bounding box center [709, 229] width 9 height 9
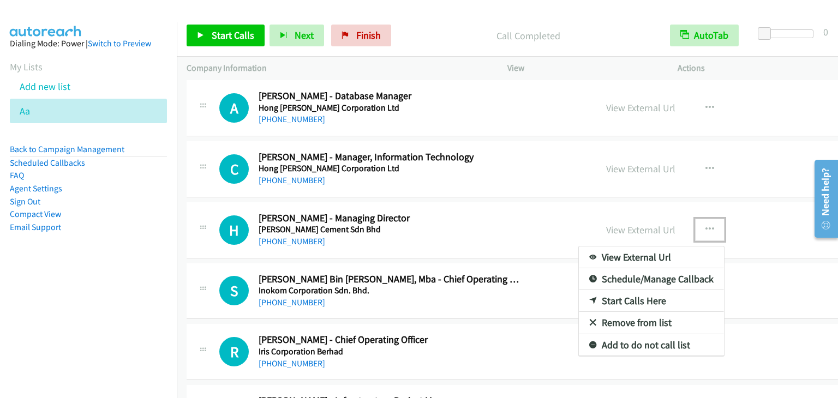
click at [591, 290] on link "Start Calls Here" at bounding box center [651, 301] width 145 height 22
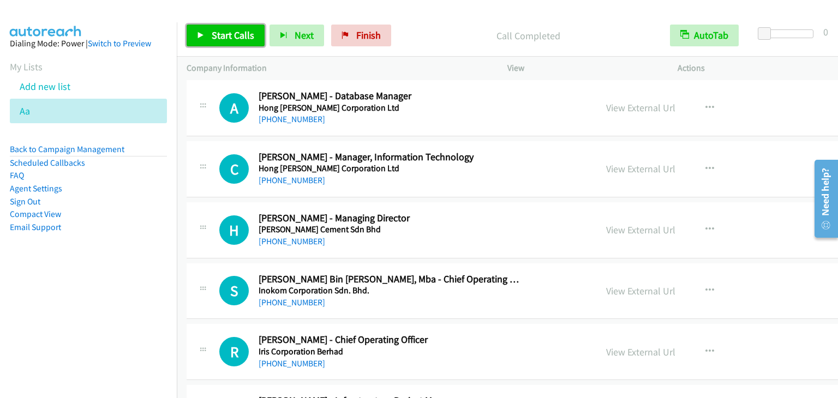
click at [242, 38] on span "Start Calls" at bounding box center [233, 35] width 43 height 13
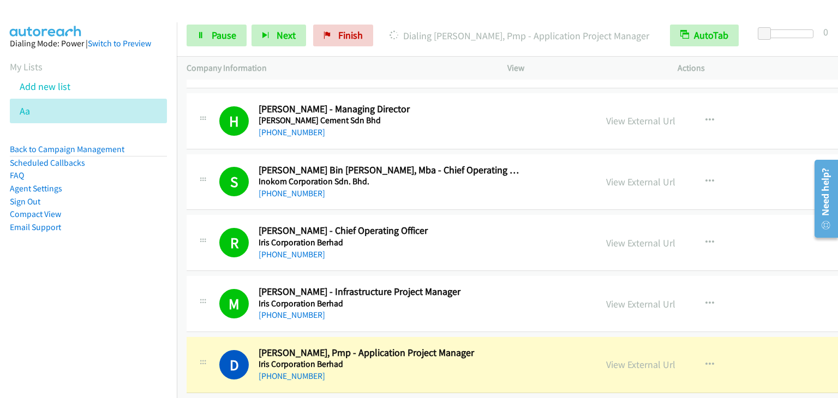
scroll to position [11784, 0]
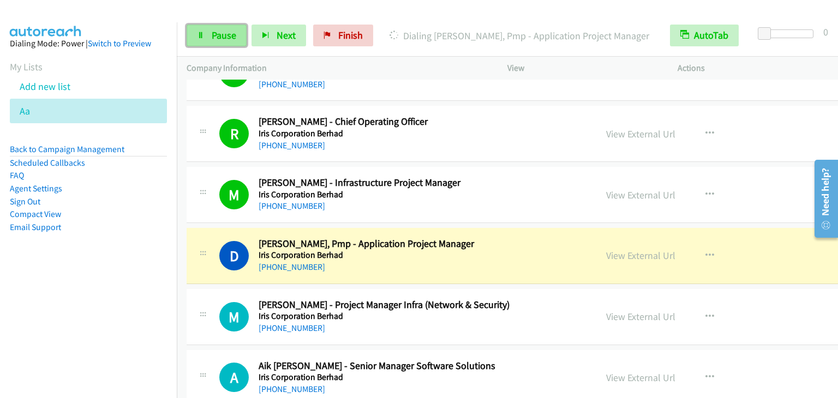
click at [202, 29] on link "Pause" at bounding box center [217, 36] width 60 height 22
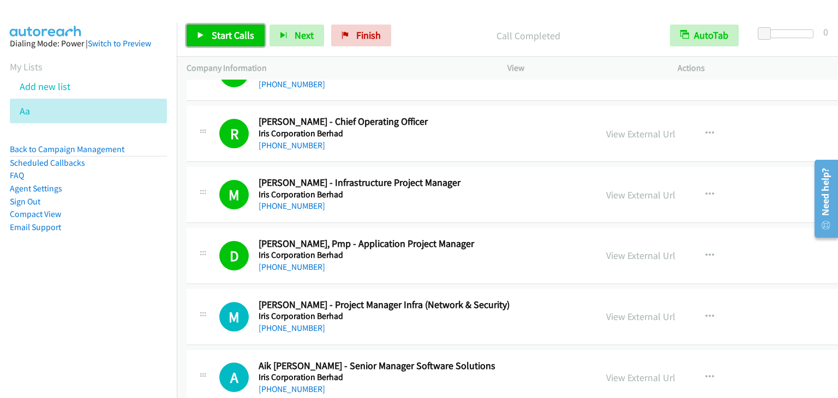
click at [222, 25] on link "Start Calls" at bounding box center [226, 36] width 78 height 22
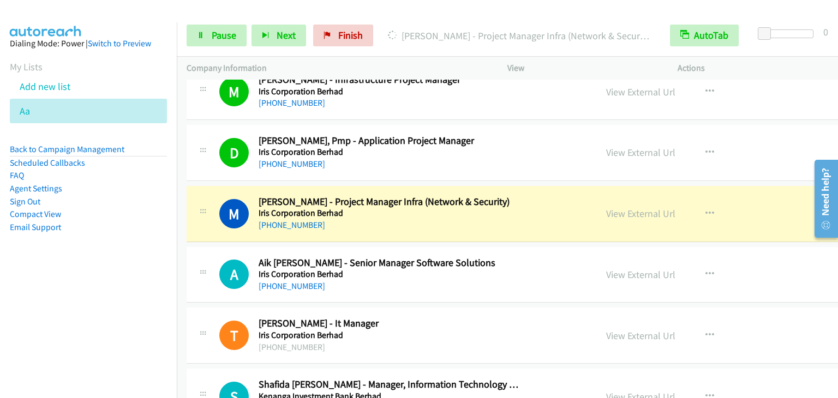
scroll to position [11893, 0]
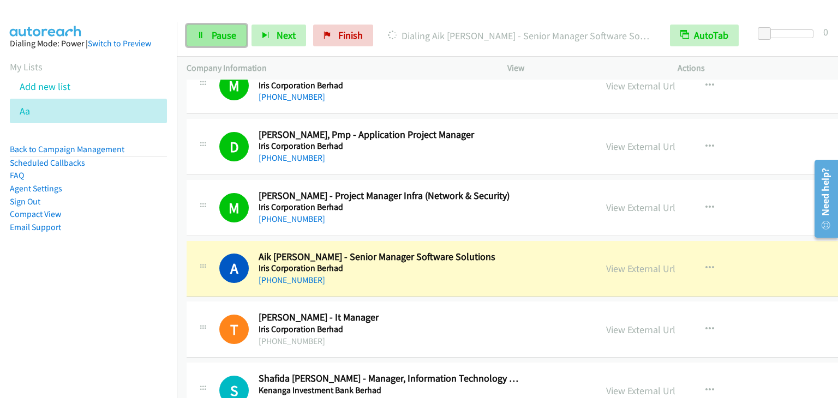
click at [209, 39] on link "Pause" at bounding box center [217, 36] width 60 height 22
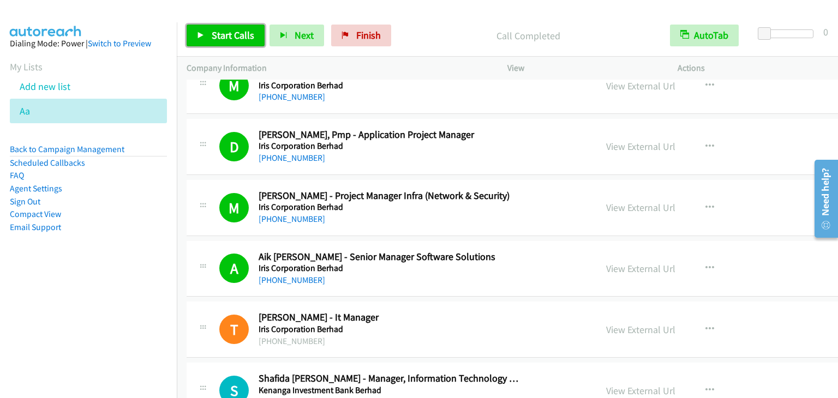
click at [242, 38] on span "Start Calls" at bounding box center [233, 35] width 43 height 13
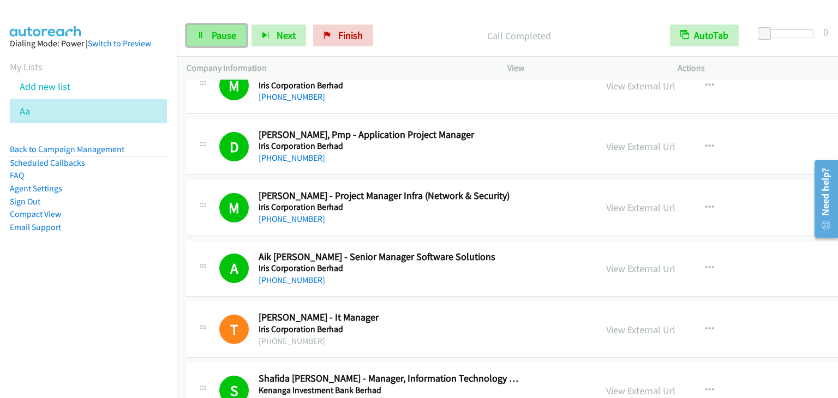
click at [207, 38] on link "Pause" at bounding box center [217, 36] width 60 height 22
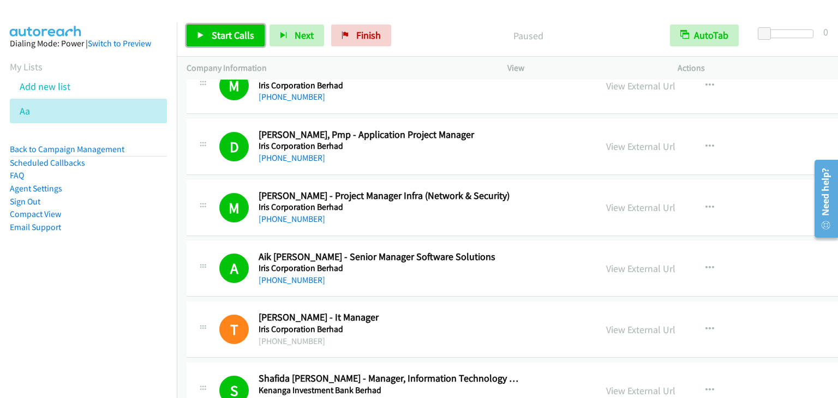
click at [207, 38] on link "Start Calls" at bounding box center [226, 36] width 78 height 22
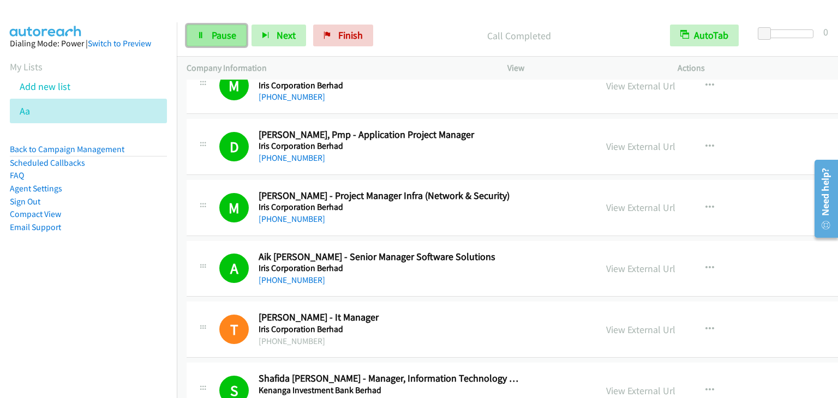
click at [212, 29] on span "Pause" at bounding box center [224, 35] width 25 height 13
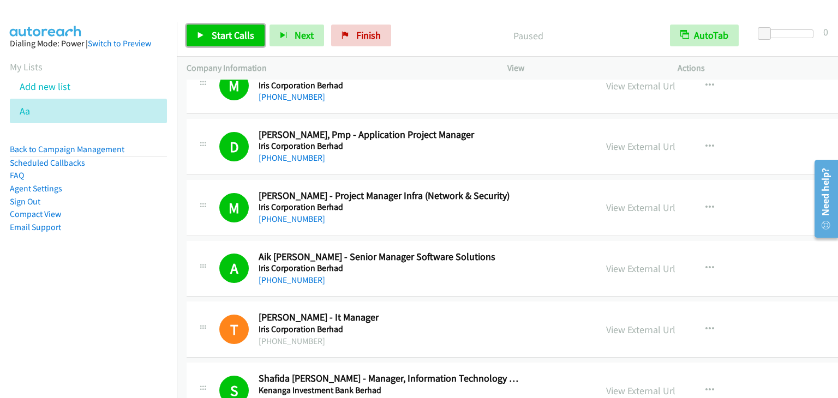
click at [212, 29] on span "Start Calls" at bounding box center [233, 35] width 43 height 13
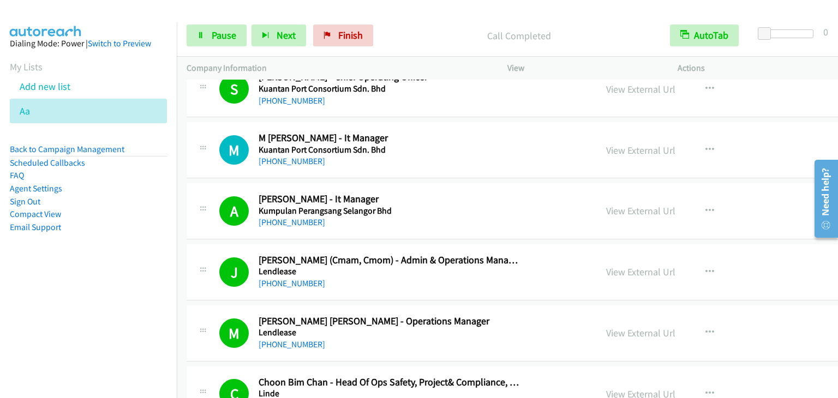
scroll to position [12657, 0]
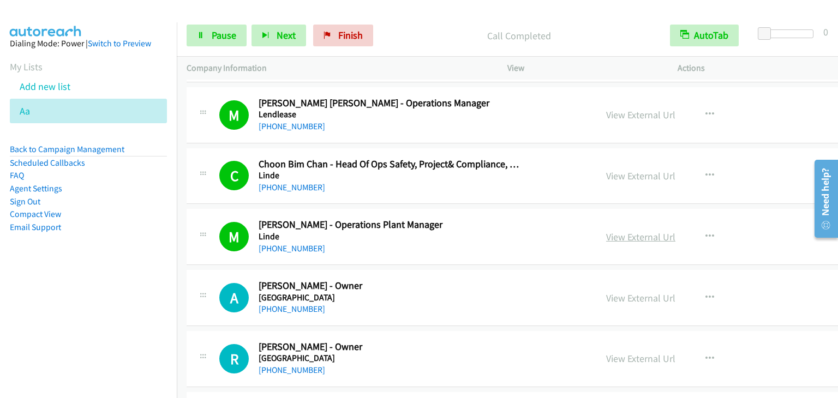
click at [606, 231] on link "View External Url" at bounding box center [640, 237] width 69 height 13
click at [225, 35] on span "Pause" at bounding box center [224, 35] width 25 height 13
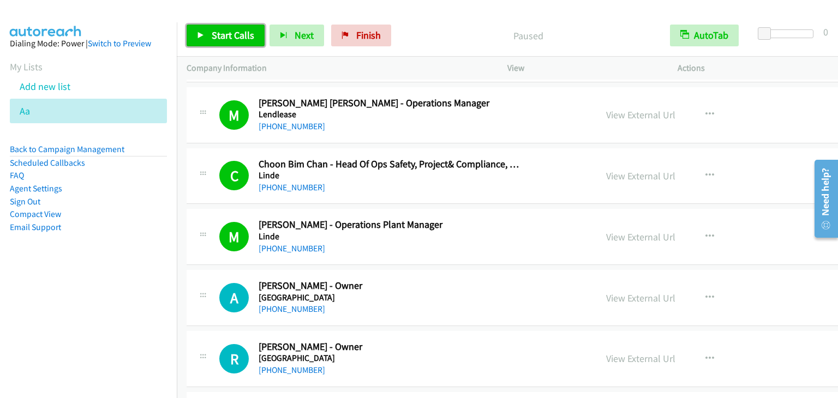
click at [225, 35] on span "Start Calls" at bounding box center [233, 35] width 43 height 13
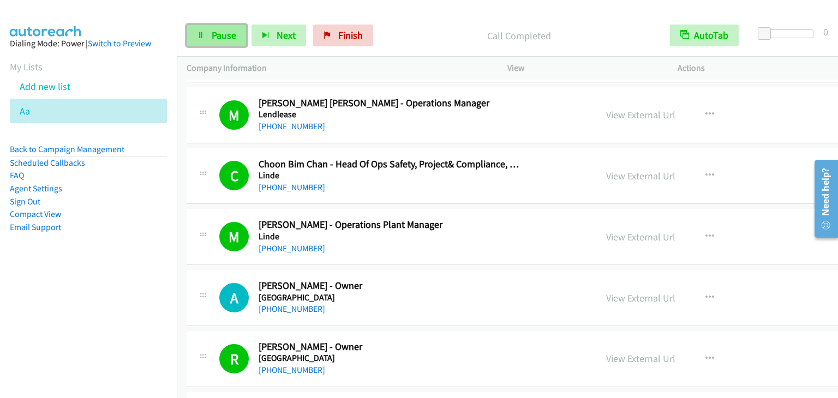
click at [209, 32] on link "Pause" at bounding box center [217, 36] width 60 height 22
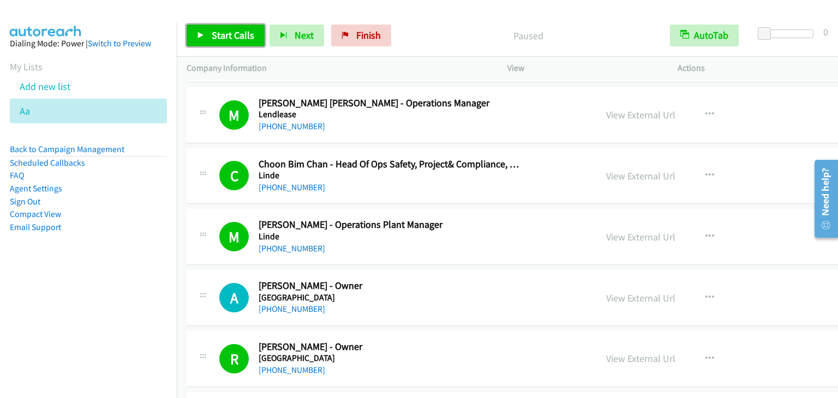
click at [209, 32] on link "Start Calls" at bounding box center [226, 36] width 78 height 22
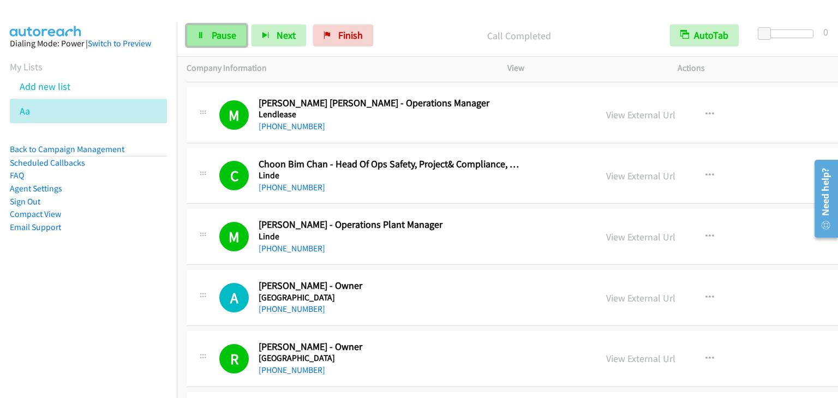
click at [212, 37] on span "Pause" at bounding box center [224, 35] width 25 height 13
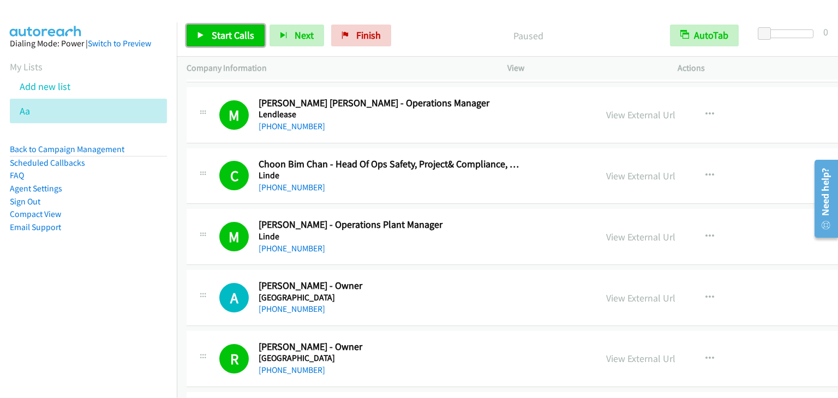
click at [212, 37] on span "Start Calls" at bounding box center [233, 35] width 43 height 13
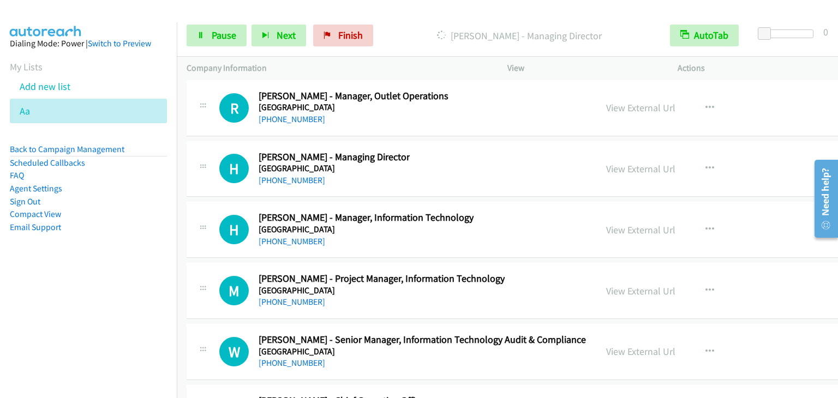
scroll to position [13967, 0]
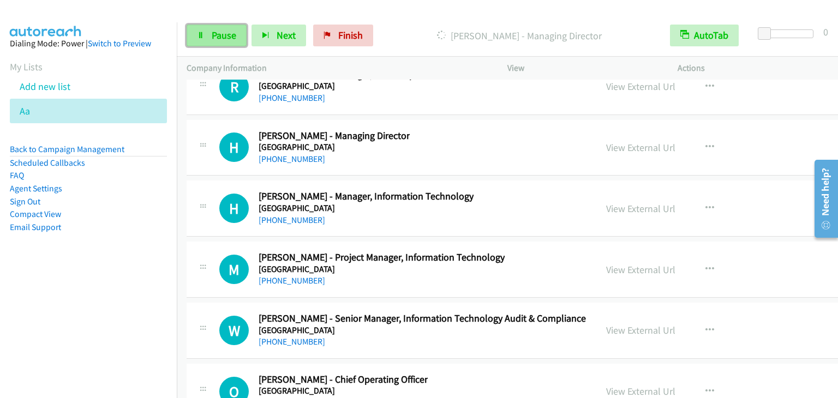
click at [203, 34] on icon at bounding box center [201, 36] width 8 height 8
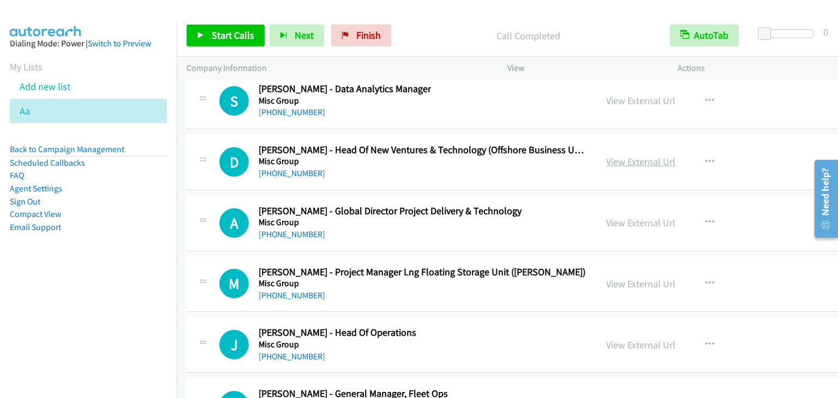
scroll to position [18440, 0]
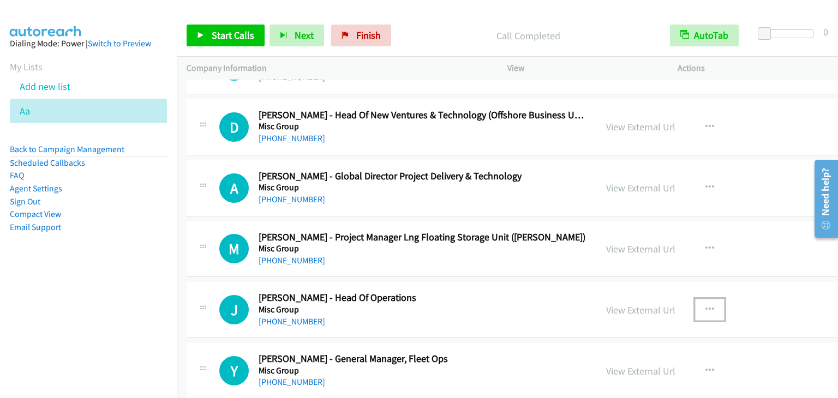
click at [705, 306] on icon "button" at bounding box center [709, 310] width 9 height 9
click at [579, 370] on link "Start Calls Here" at bounding box center [651, 381] width 145 height 22
click at [705, 306] on icon "button" at bounding box center [709, 310] width 9 height 9
drag, startPoint x: 573, startPoint y: 350, endPoint x: 323, endPoint y: 68, distance: 376.4
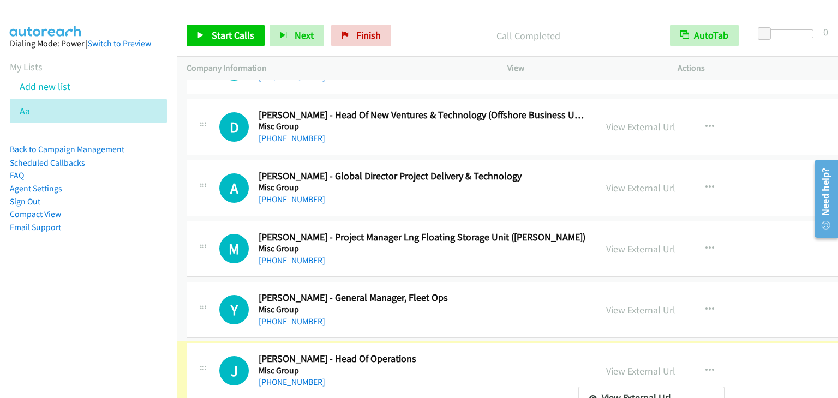
click at [232, 31] on div at bounding box center [419, 199] width 838 height 398
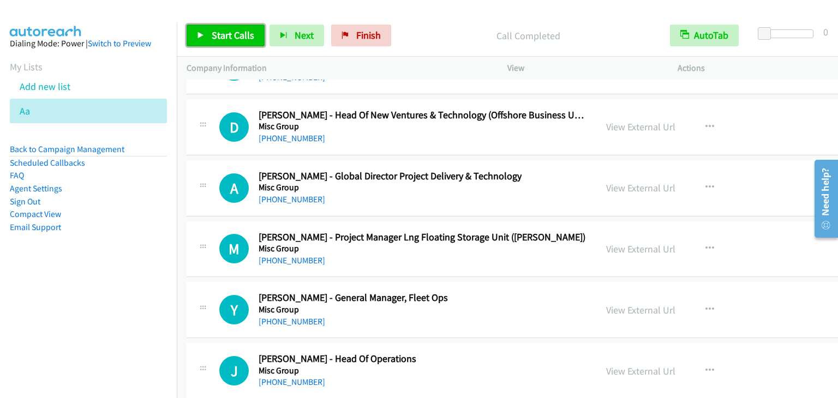
click at [232, 31] on span "Start Calls" at bounding box center [233, 35] width 43 height 13
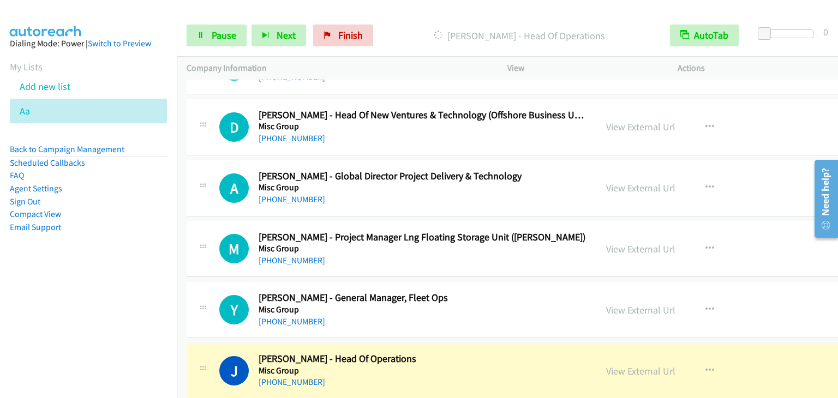
click at [119, 234] on li "Email Support" at bounding box center [88, 227] width 157 height 13
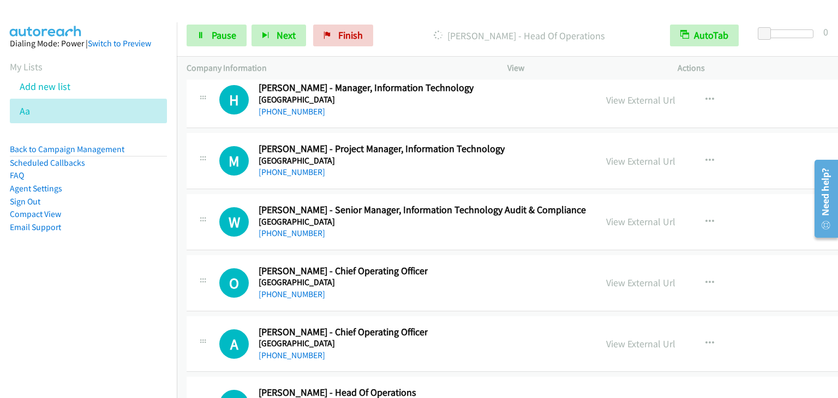
scroll to position [14076, 0]
click at [85, 369] on nav "Dialing Mode: Power | Switch to Preview My Lists Add new list Aa Back to Campai…" at bounding box center [88, 221] width 177 height 398
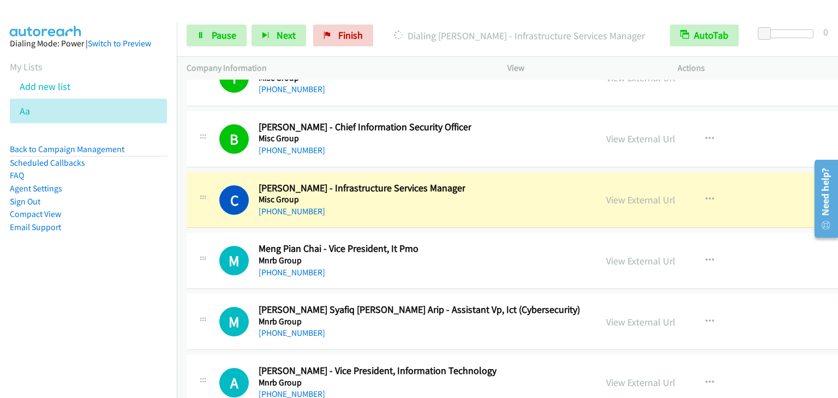
scroll to position [19149, 0]
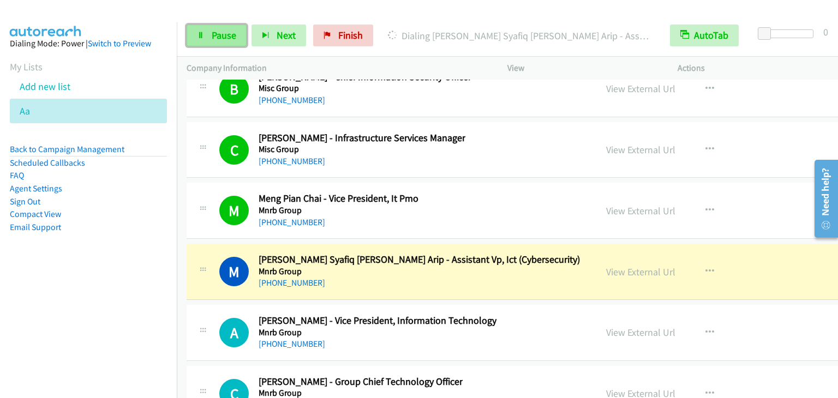
click at [222, 36] on span "Pause" at bounding box center [224, 35] width 25 height 13
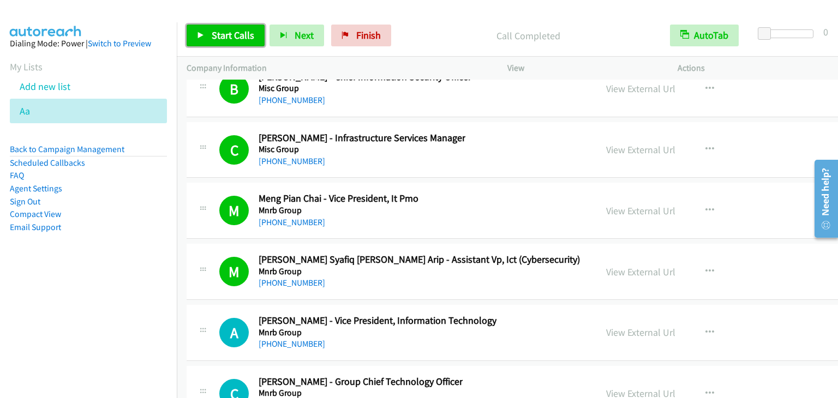
click at [223, 35] on span "Start Calls" at bounding box center [233, 35] width 43 height 13
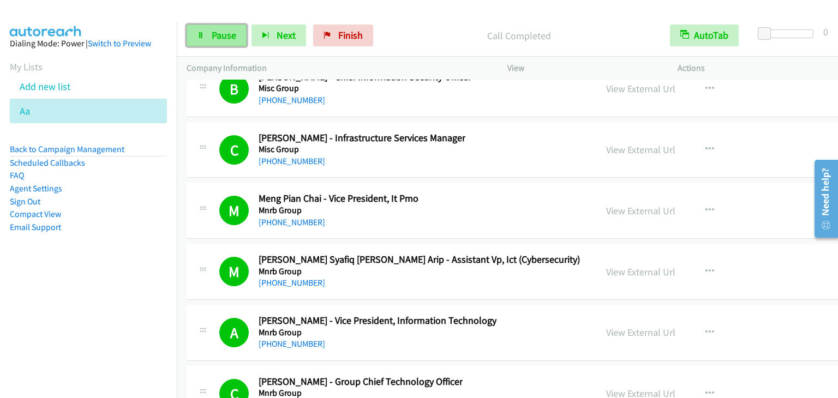
click at [220, 38] on span "Pause" at bounding box center [224, 35] width 25 height 13
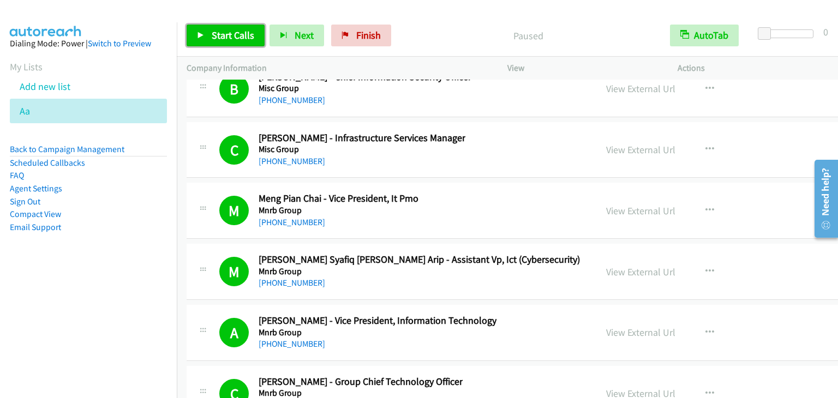
click at [220, 38] on span "Start Calls" at bounding box center [233, 35] width 43 height 13
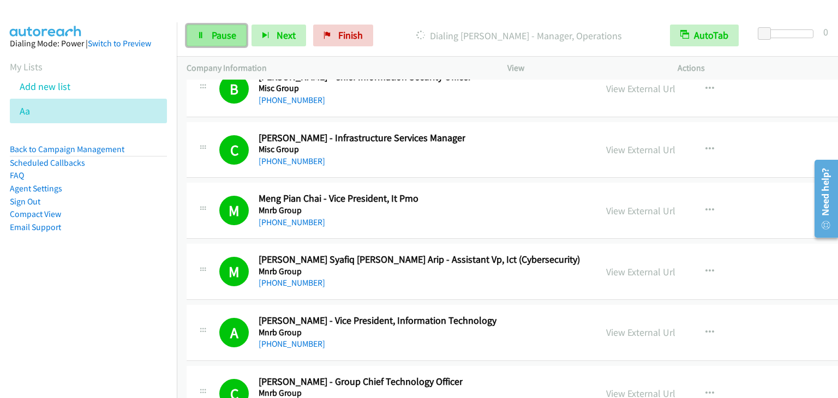
click at [213, 32] on span "Pause" at bounding box center [224, 35] width 25 height 13
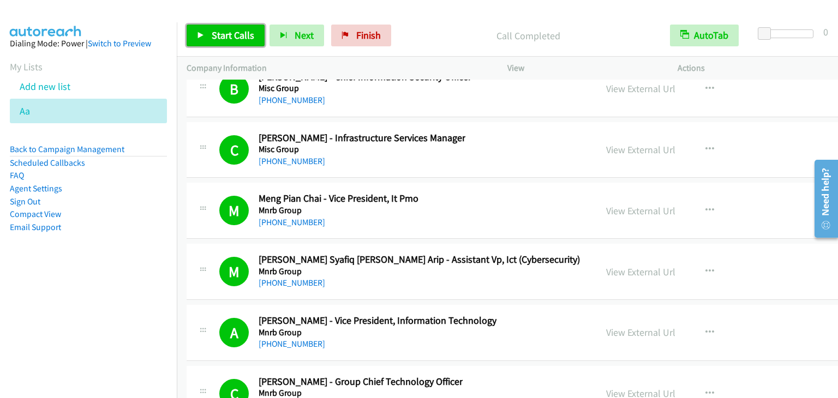
click at [212, 35] on span "Start Calls" at bounding box center [233, 35] width 43 height 13
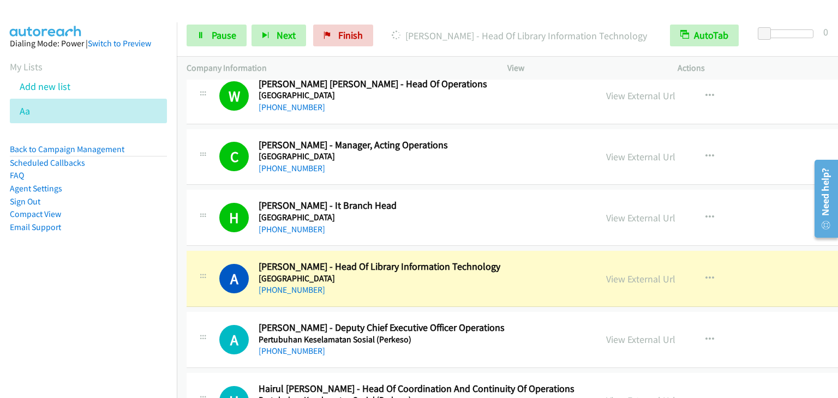
scroll to position [19804, 0]
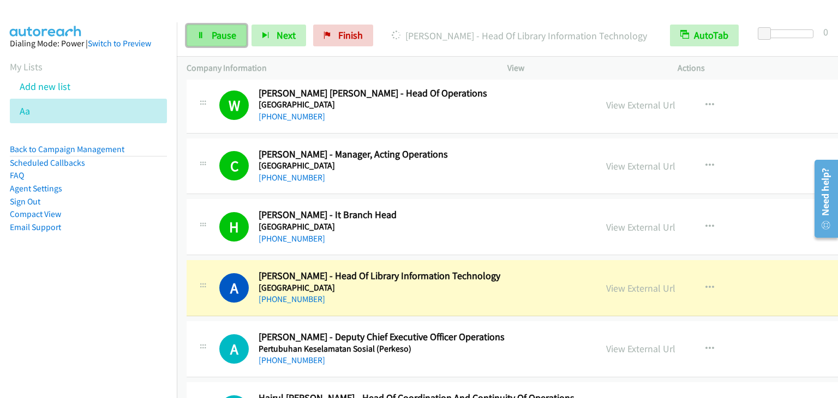
click at [218, 39] on span "Pause" at bounding box center [224, 35] width 25 height 13
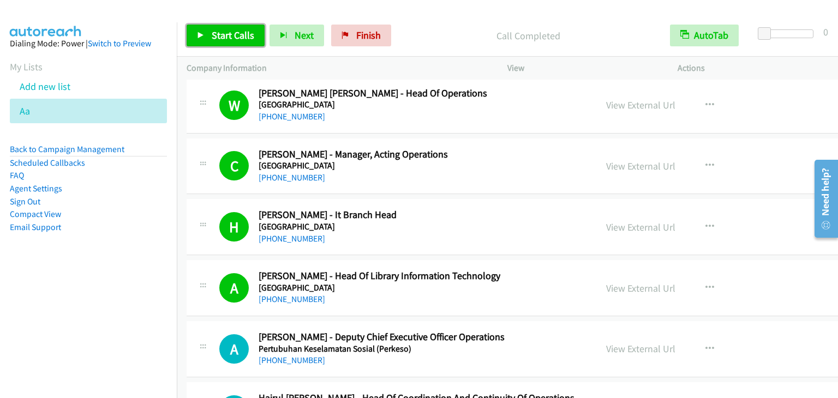
click at [221, 31] on span "Start Calls" at bounding box center [233, 35] width 43 height 13
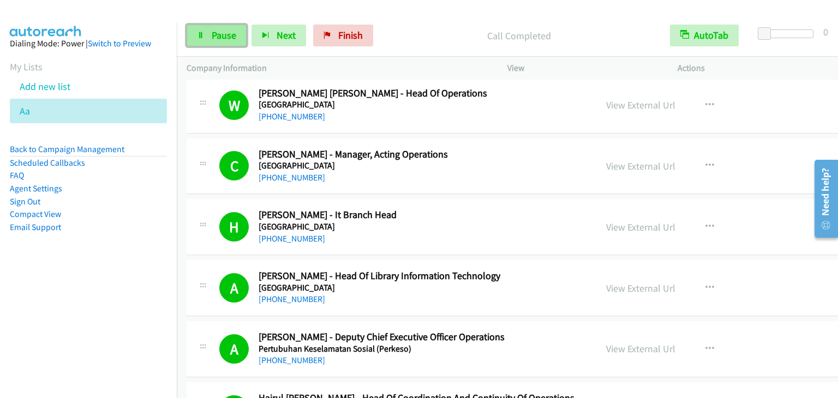
click at [226, 31] on span "Pause" at bounding box center [224, 35] width 25 height 13
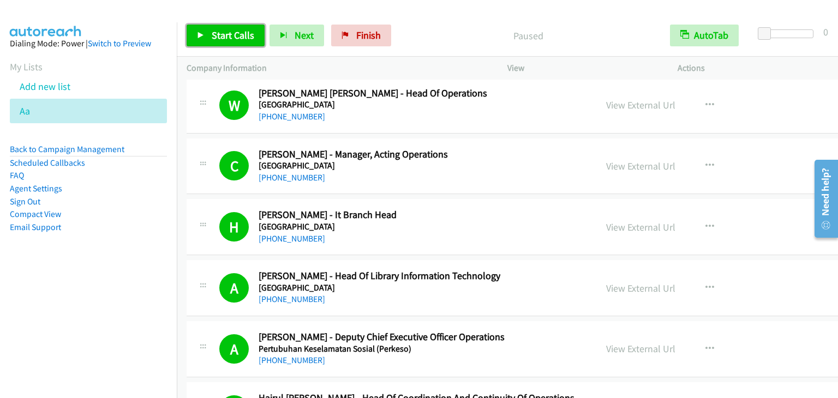
click at [226, 31] on span "Start Calls" at bounding box center [233, 35] width 43 height 13
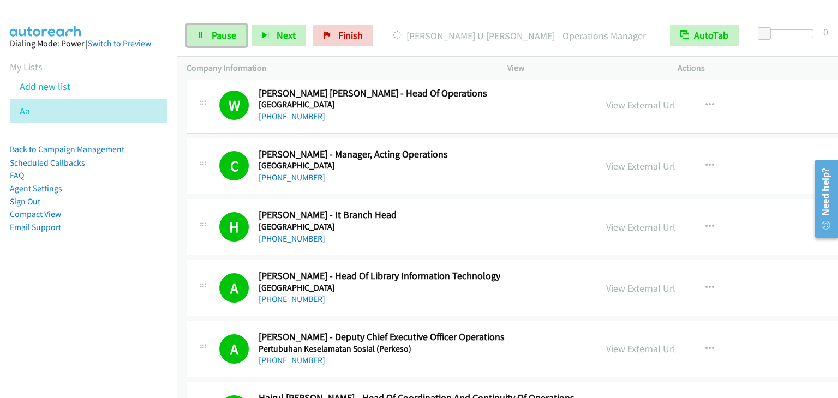
drag, startPoint x: 213, startPoint y: 40, endPoint x: 201, endPoint y: 21, distance: 22.6
click at [212, 40] on span "Pause" at bounding box center [224, 35] width 25 height 13
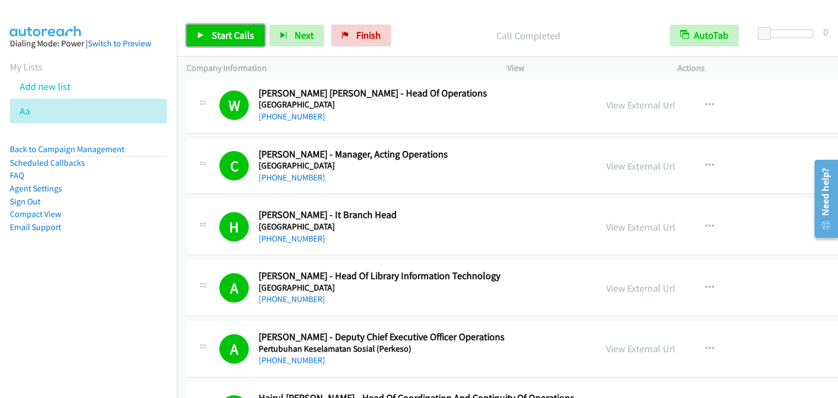
click at [238, 27] on link "Start Calls" at bounding box center [226, 36] width 78 height 22
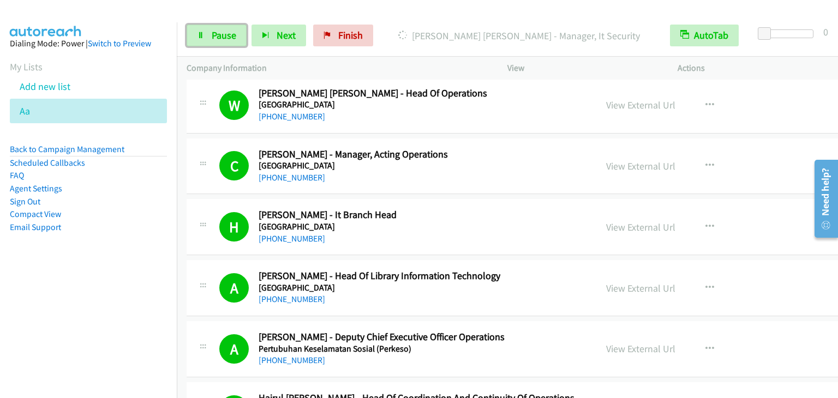
drag, startPoint x: 214, startPoint y: 31, endPoint x: 200, endPoint y: 2, distance: 32.5
click at [214, 31] on span "Pause" at bounding box center [224, 35] width 25 height 13
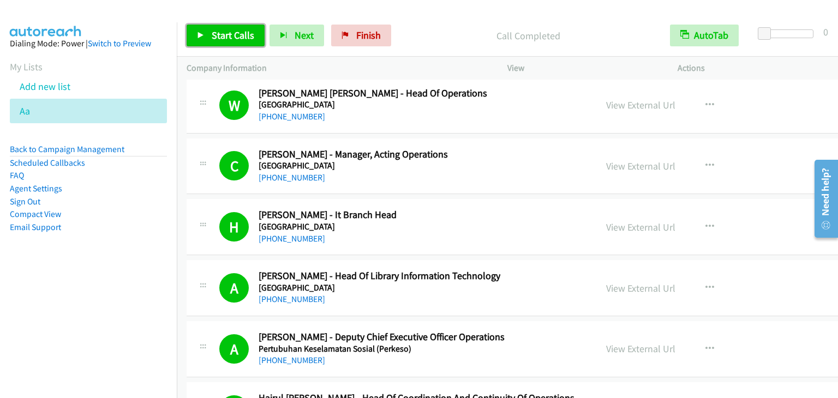
click at [228, 40] on span "Start Calls" at bounding box center [233, 35] width 43 height 13
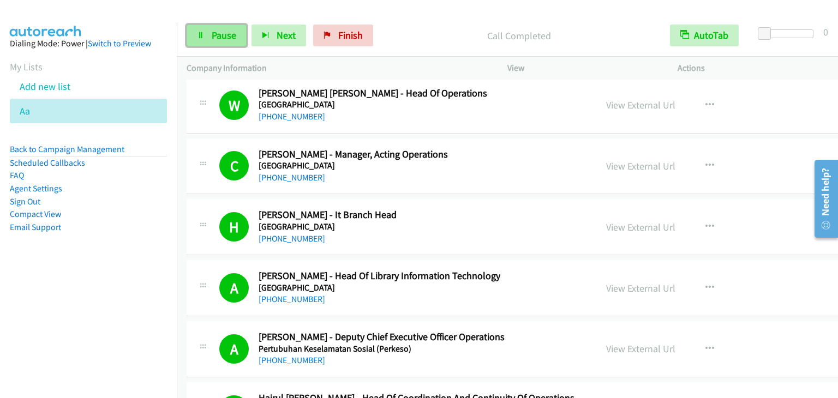
click at [212, 29] on span "Pause" at bounding box center [224, 35] width 25 height 13
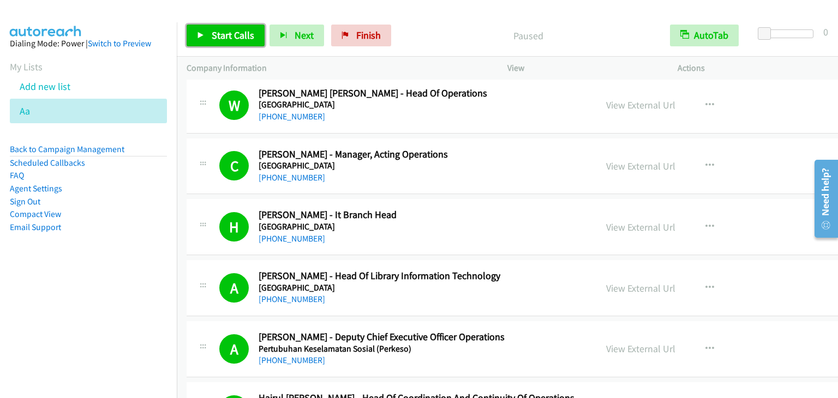
click at [212, 29] on span "Start Calls" at bounding box center [233, 35] width 43 height 13
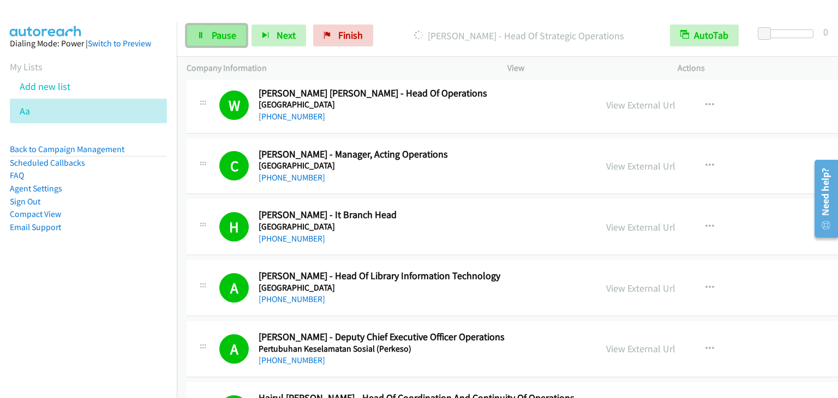
click at [210, 35] on link "Pause" at bounding box center [217, 36] width 60 height 22
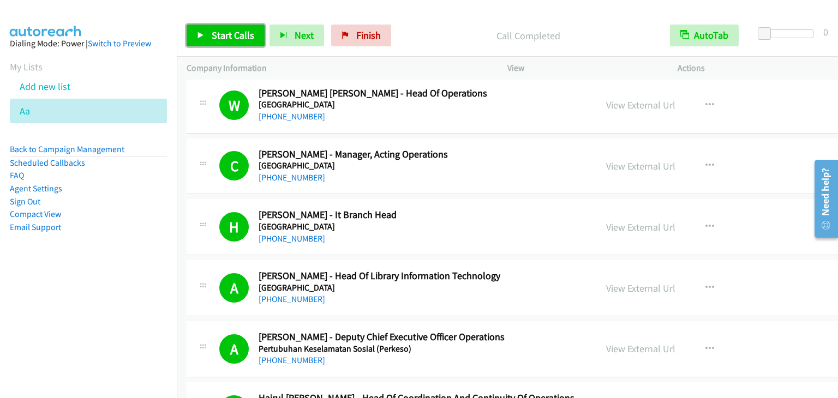
click at [243, 31] on span "Start Calls" at bounding box center [233, 35] width 43 height 13
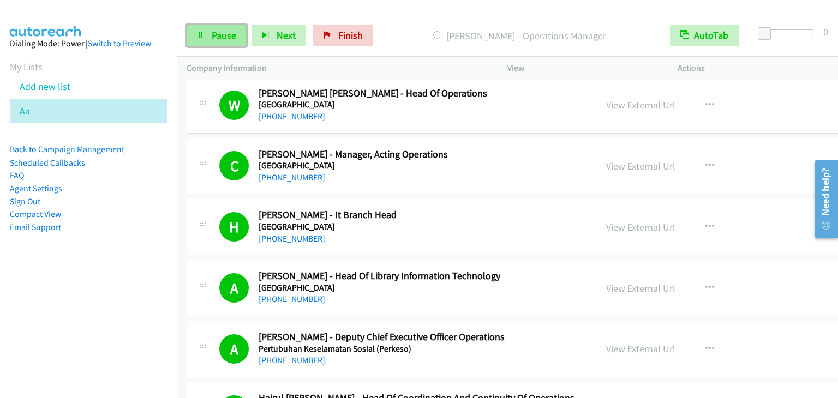
click at [209, 38] on link "Pause" at bounding box center [217, 36] width 60 height 22
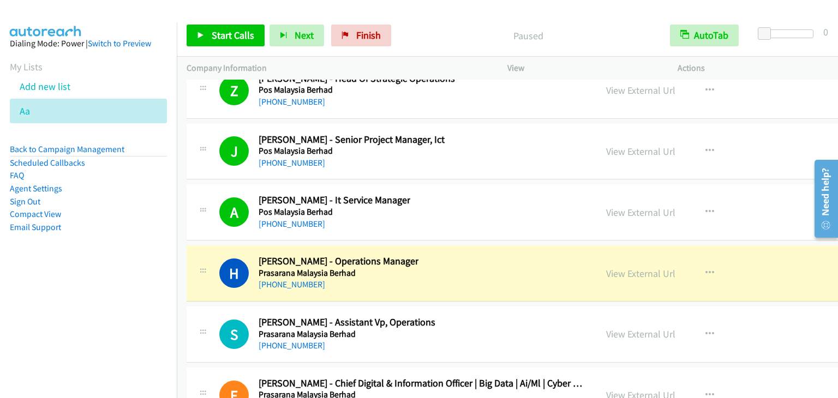
scroll to position [20895, 0]
